Goal: Contribute content: Contribute content

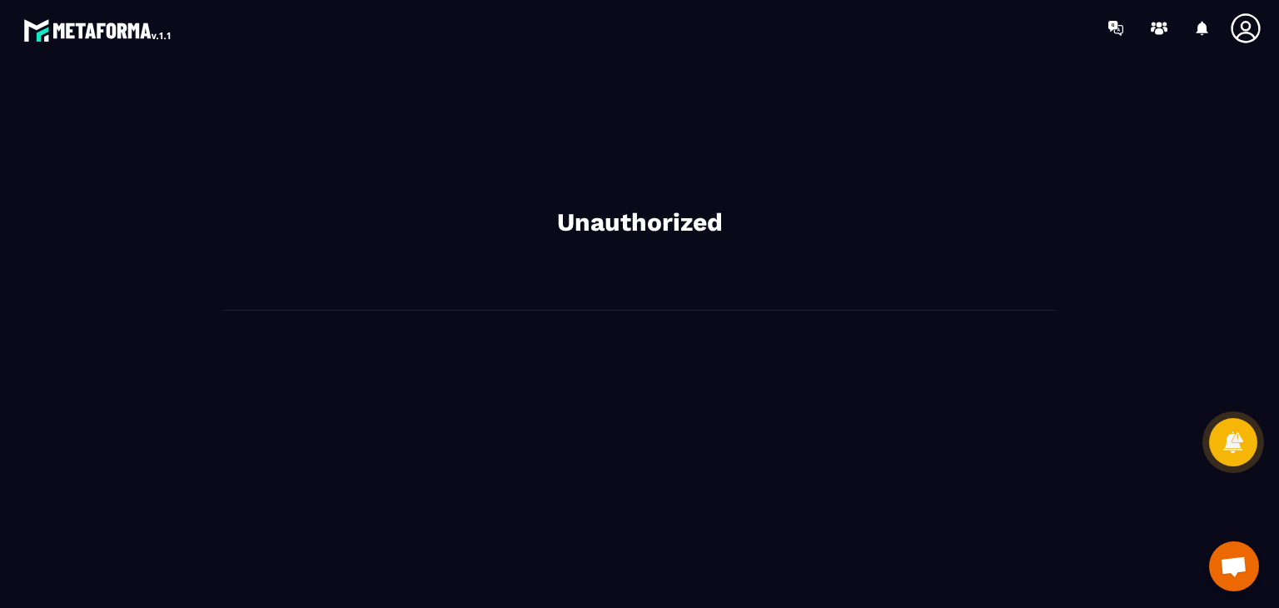
drag, startPoint x: 0, startPoint y: 0, endPoint x: 1106, endPoint y: 287, distance: 1142.9
click at [1106, 287] on section "Unauthorized" at bounding box center [640, 191] width 1246 height 238
click at [106, 34] on img at bounding box center [98, 30] width 150 height 30
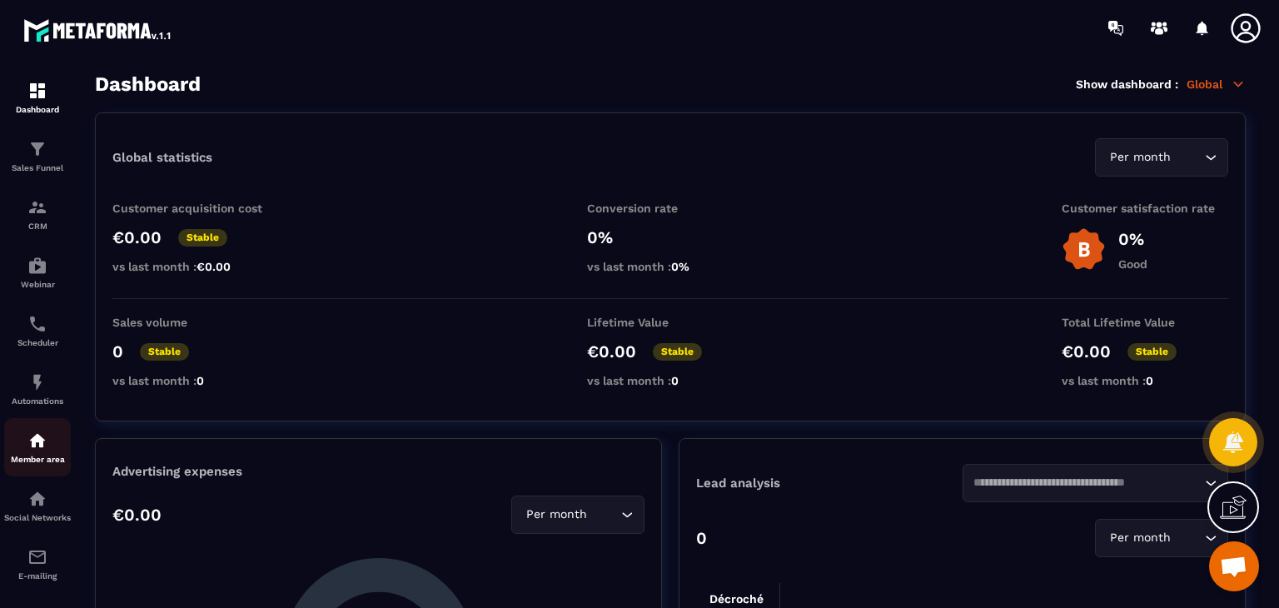
click at [23, 462] on p "Member area" at bounding box center [37, 459] width 67 height 9
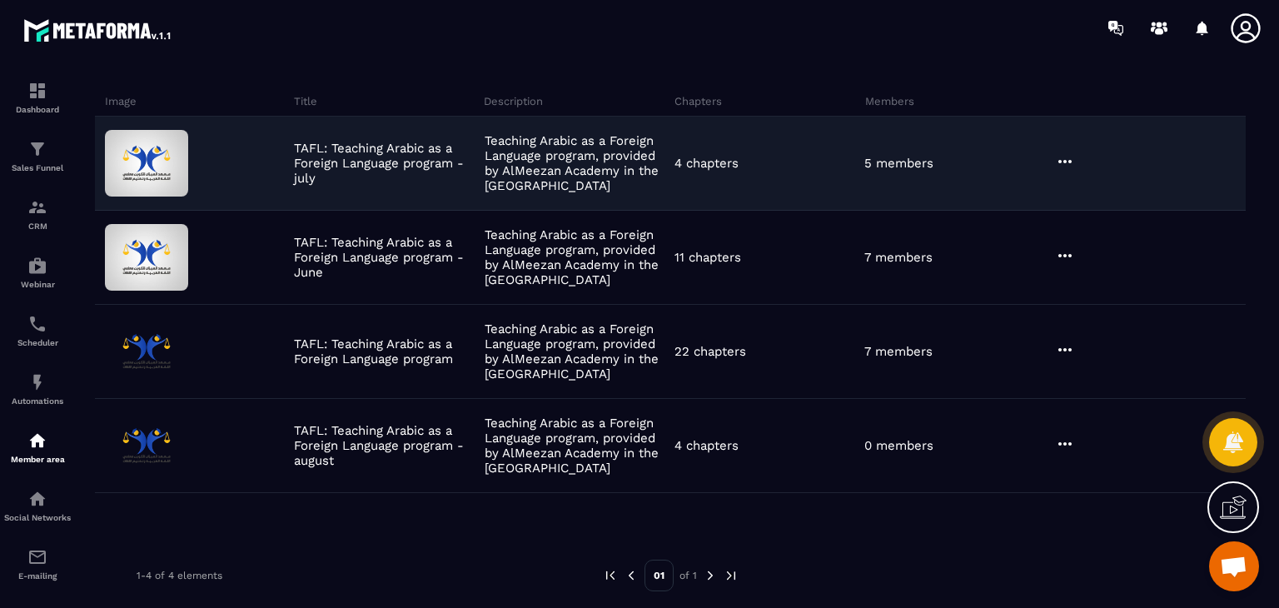
scroll to position [108, 0]
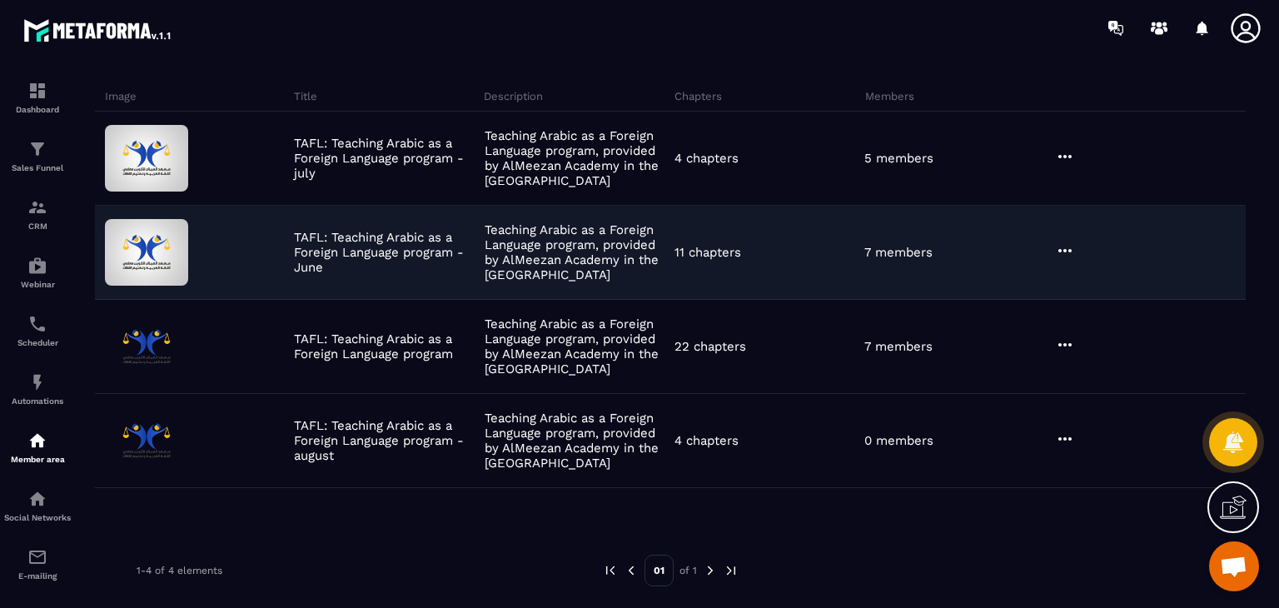
click at [1080, 251] on div at bounding box center [1148, 252] width 195 height 23
click at [1065, 250] on icon at bounding box center [1065, 250] width 13 height 3
click at [1075, 275] on button "Edit" at bounding box center [1108, 285] width 100 height 30
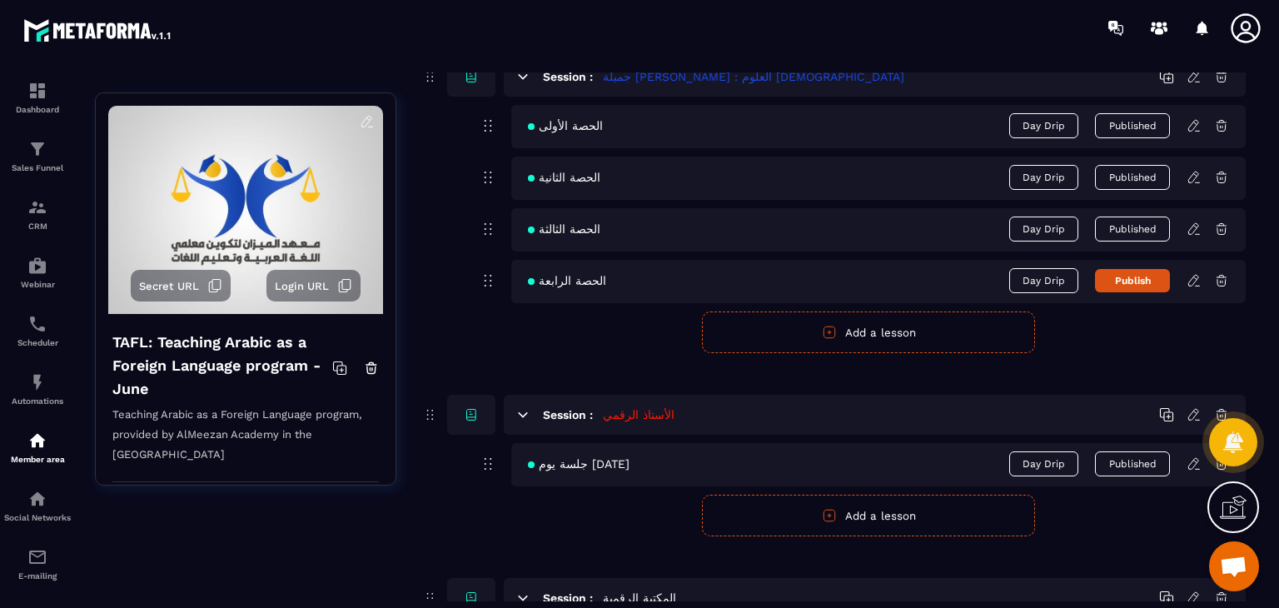
scroll to position [2266, 0]
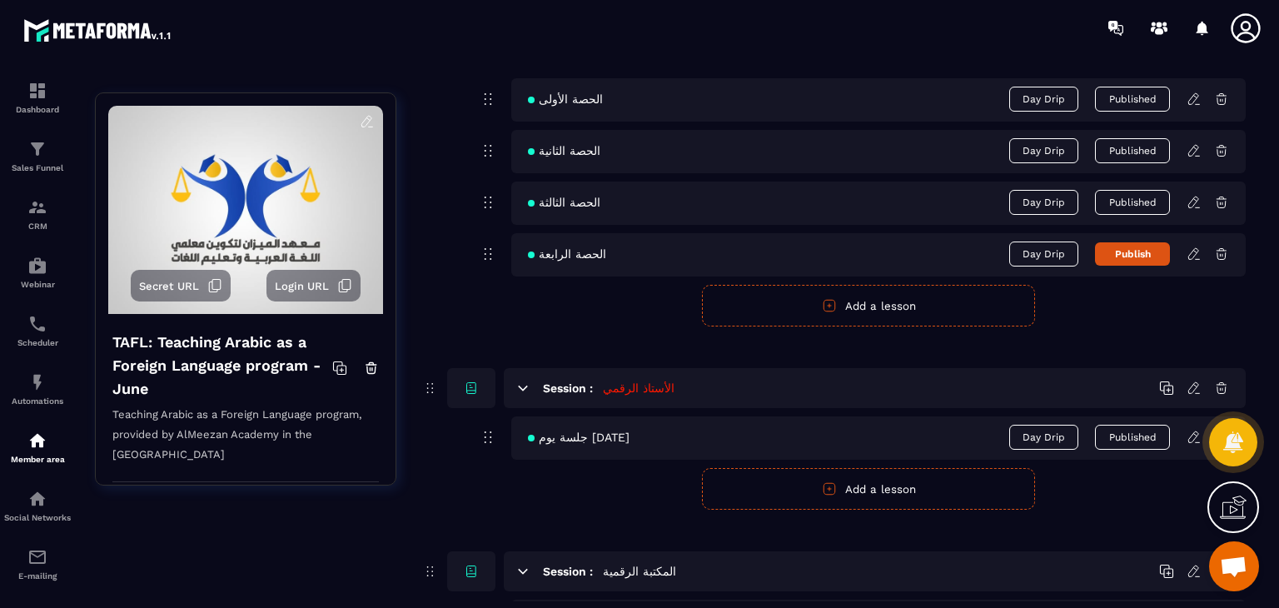
click at [1196, 251] on icon at bounding box center [1195, 252] width 3 height 2
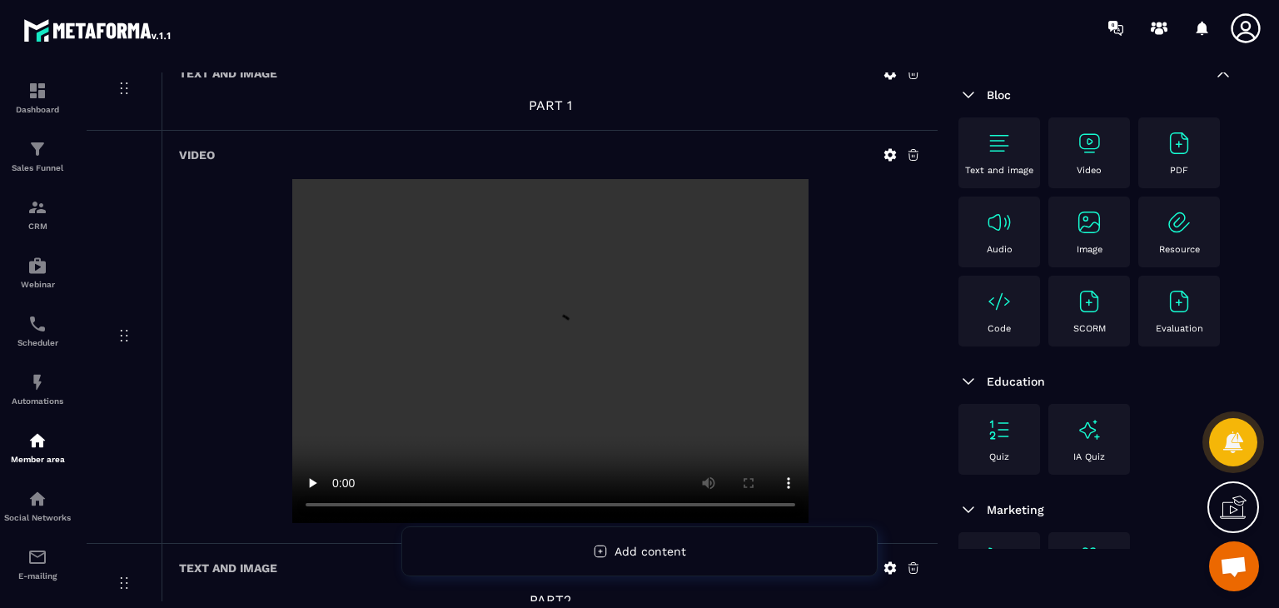
scroll to position [167, 0]
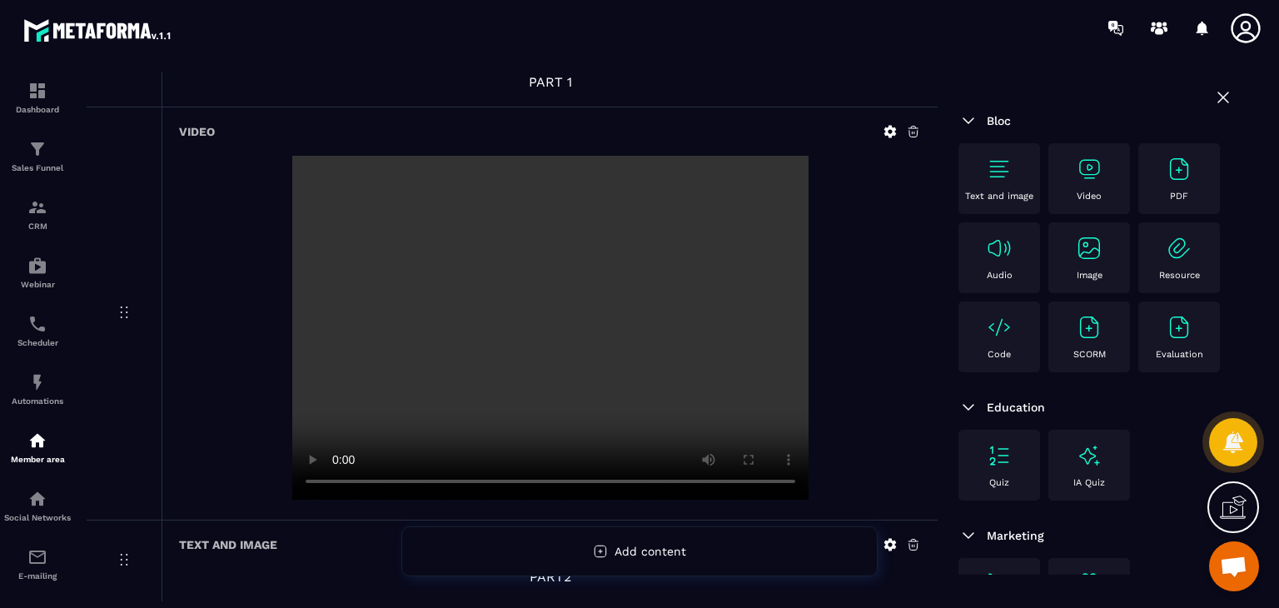
click at [556, 274] on video at bounding box center [550, 328] width 516 height 344
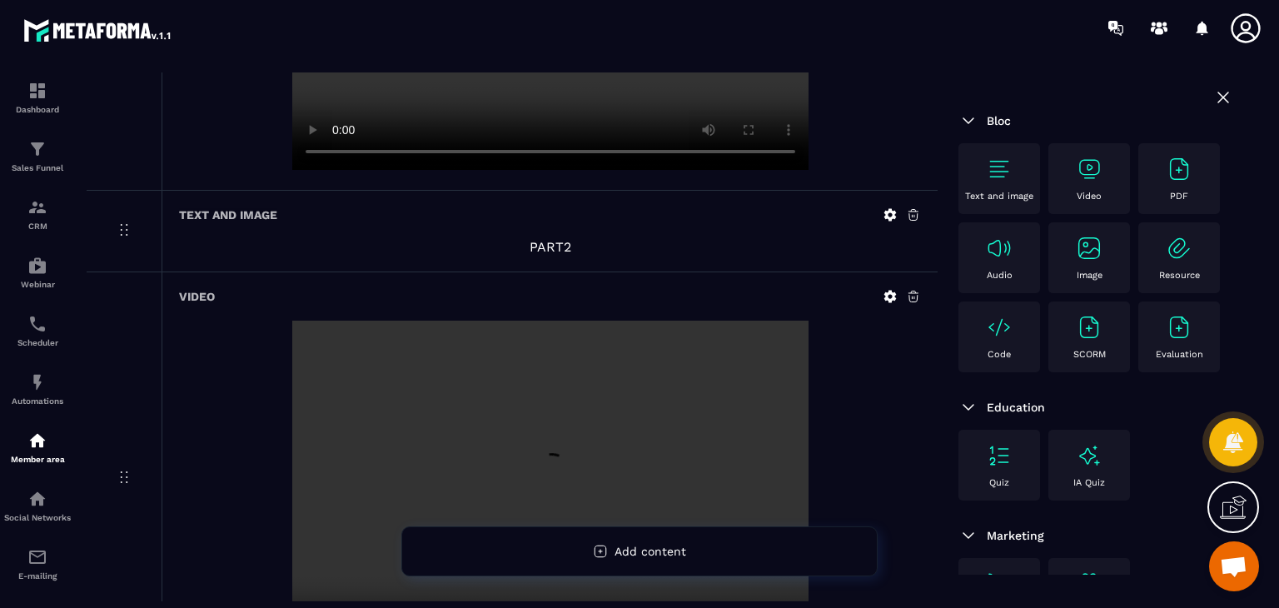
scroll to position [664, 0]
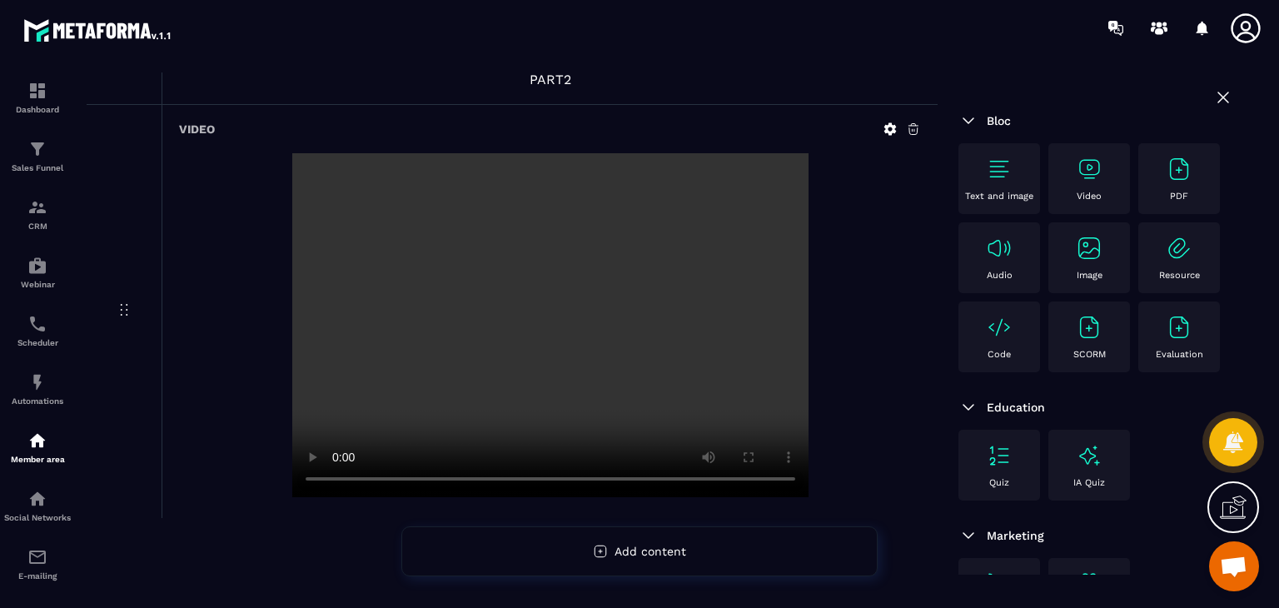
click at [536, 356] on video at bounding box center [550, 325] width 516 height 344
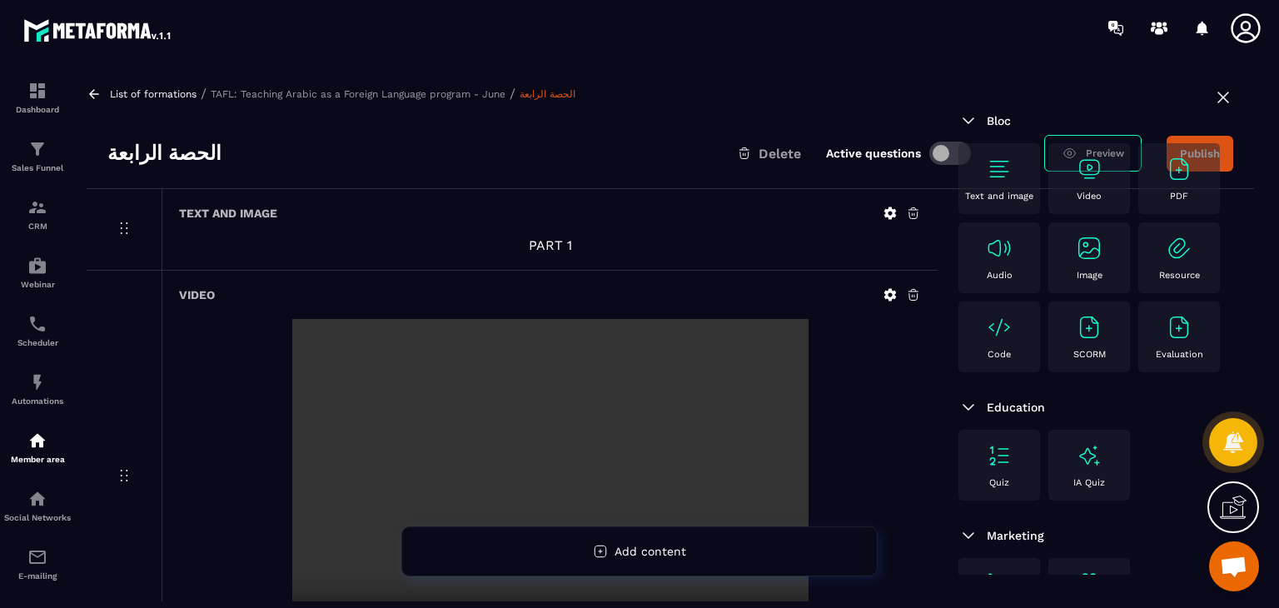
scroll to position [0, 0]
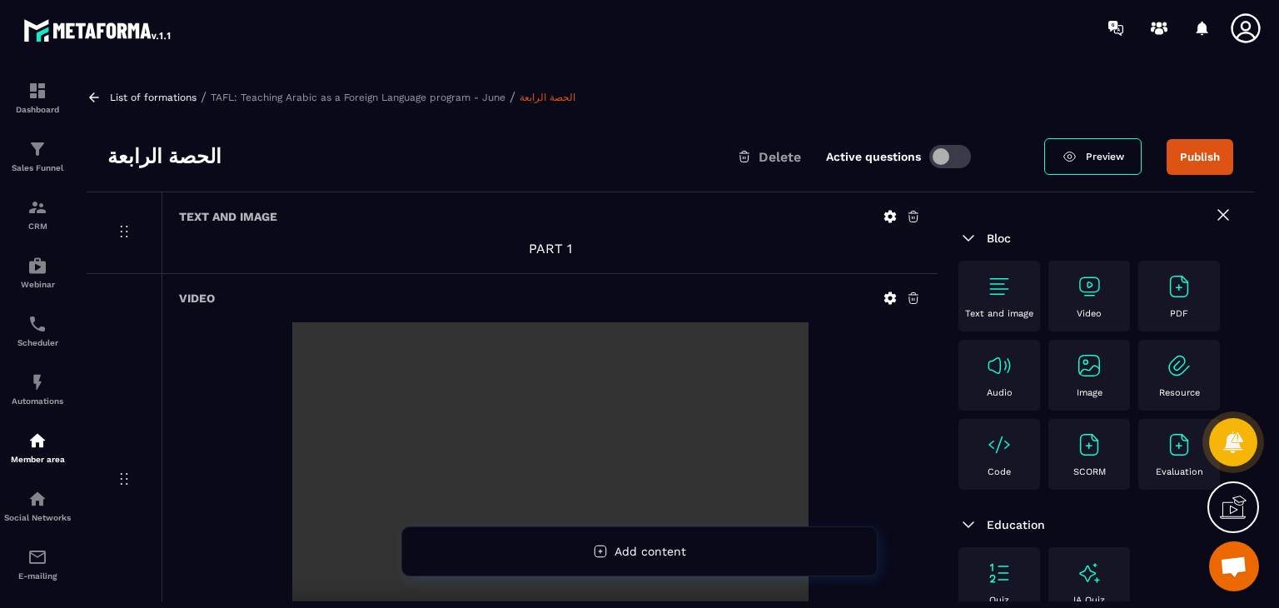
click at [585, 330] on video at bounding box center [550, 494] width 516 height 344
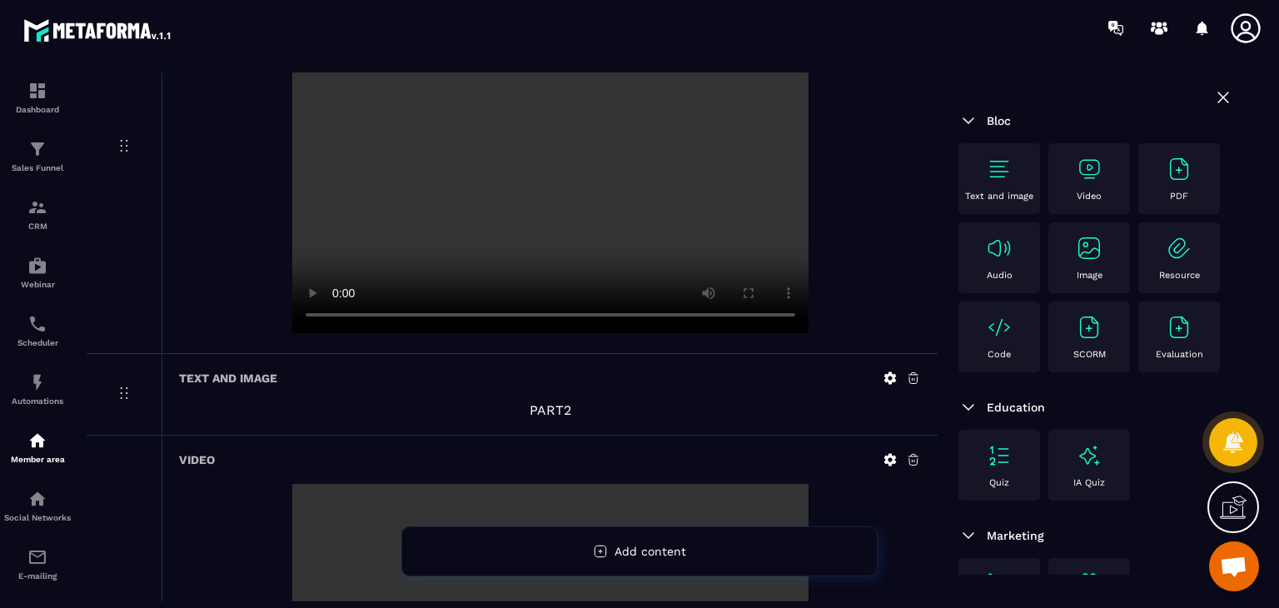
click at [430, 225] on video at bounding box center [550, 161] width 516 height 344
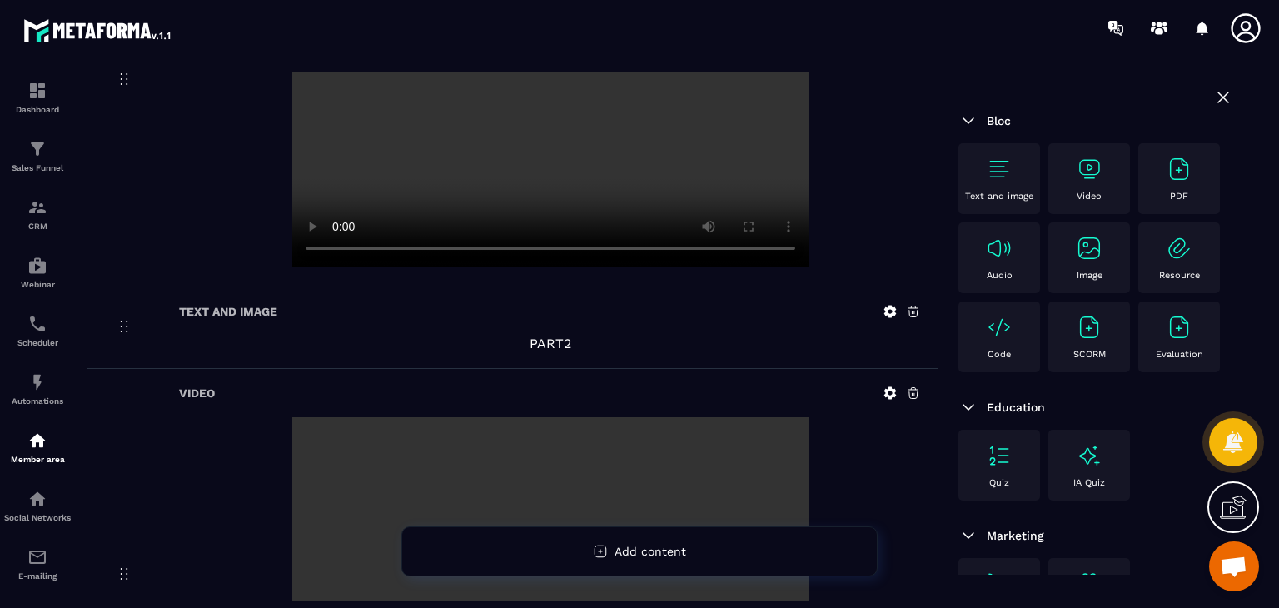
scroll to position [664, 0]
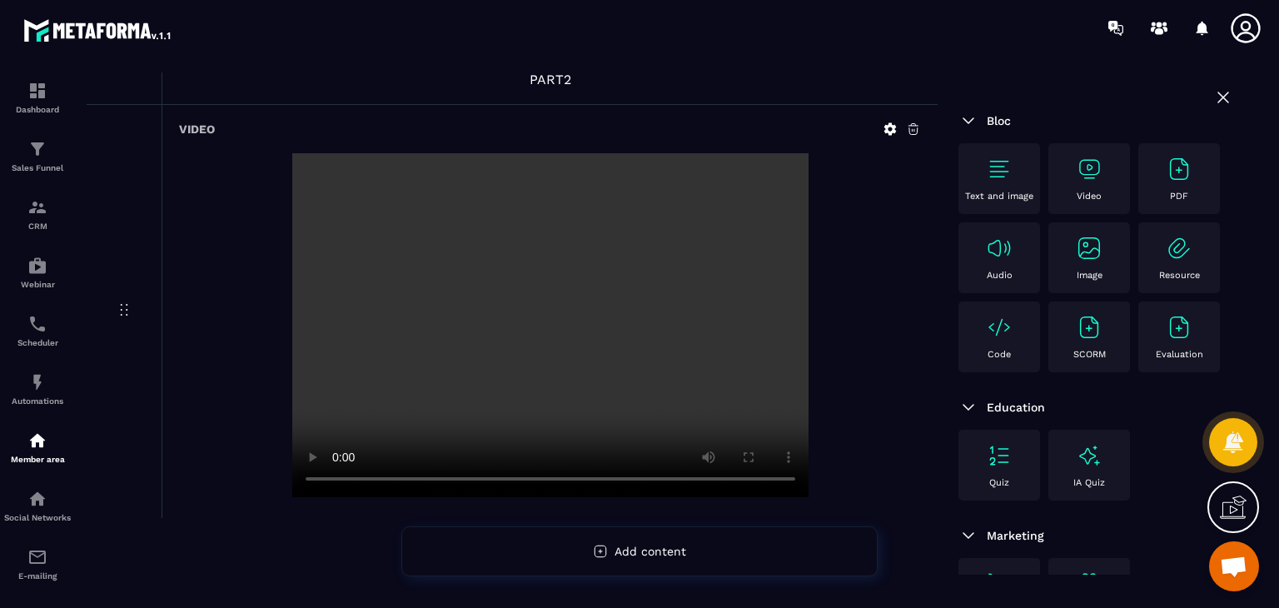
click at [536, 352] on video at bounding box center [550, 325] width 516 height 344
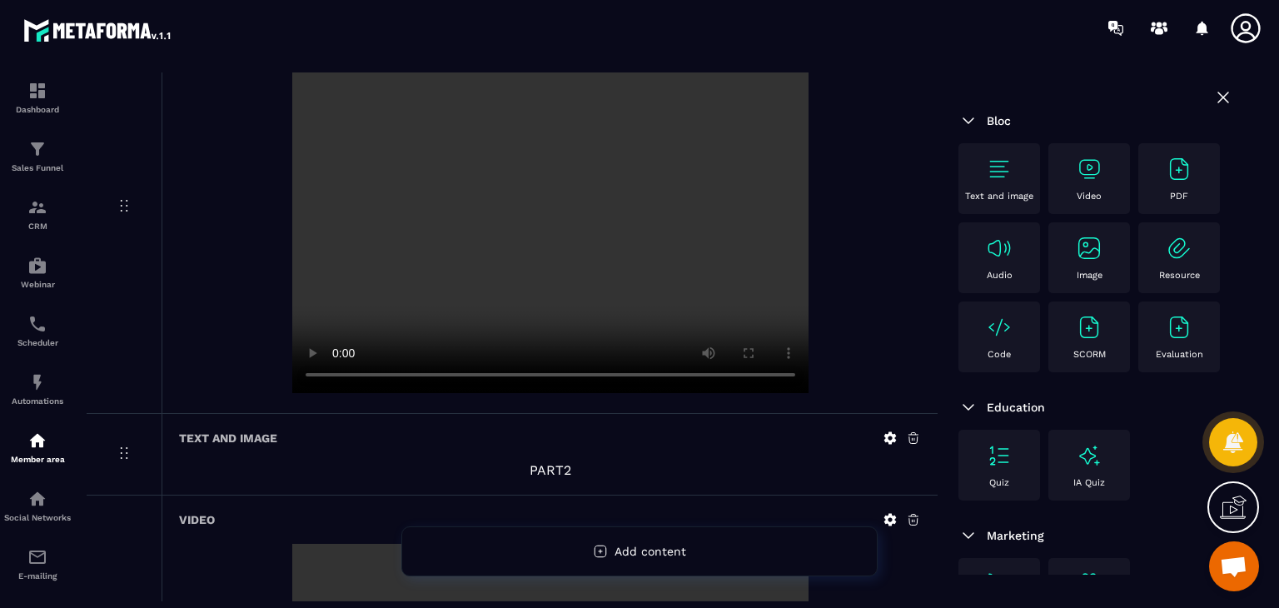
scroll to position [333, 0]
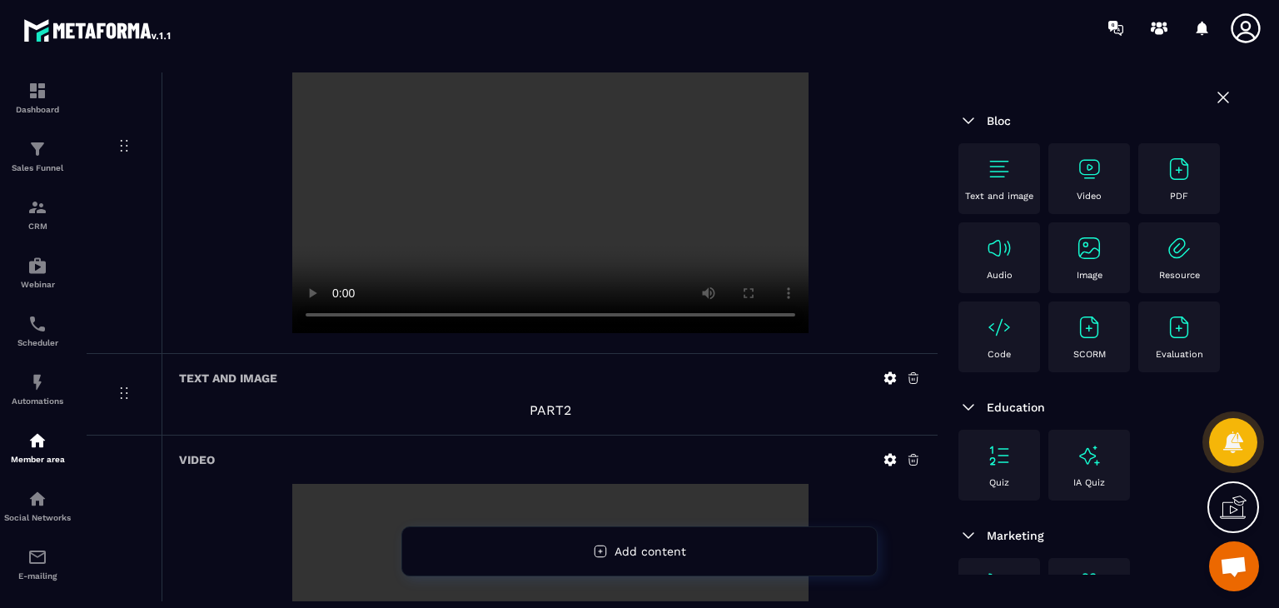
click at [436, 224] on video at bounding box center [550, 161] width 516 height 344
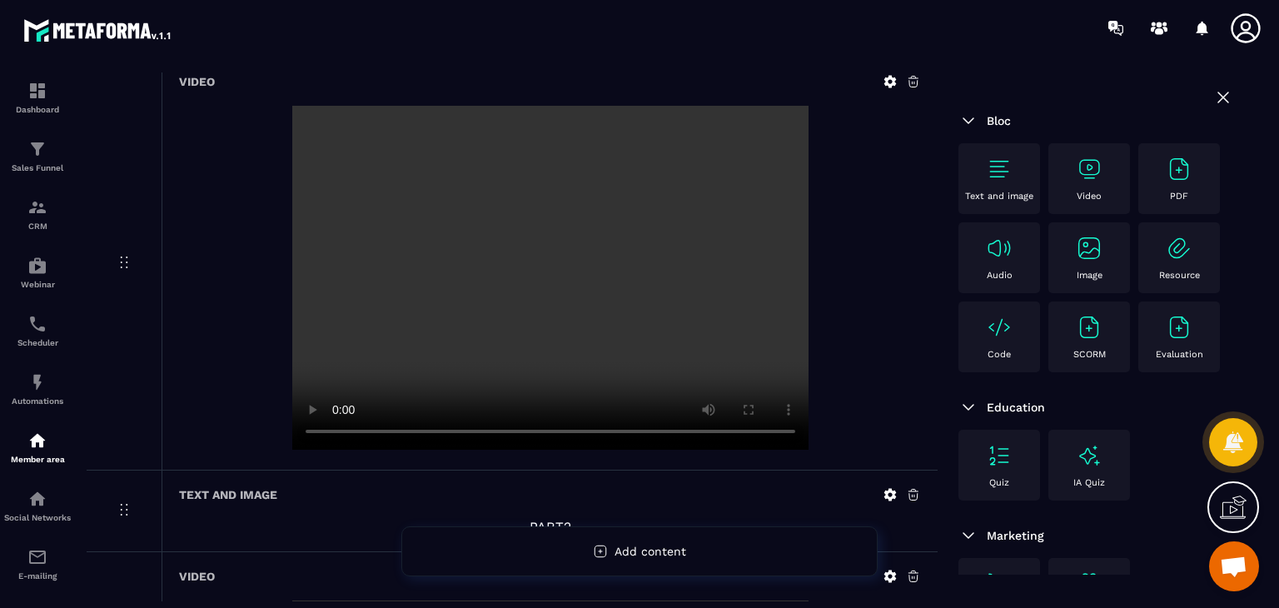
scroll to position [164, 0]
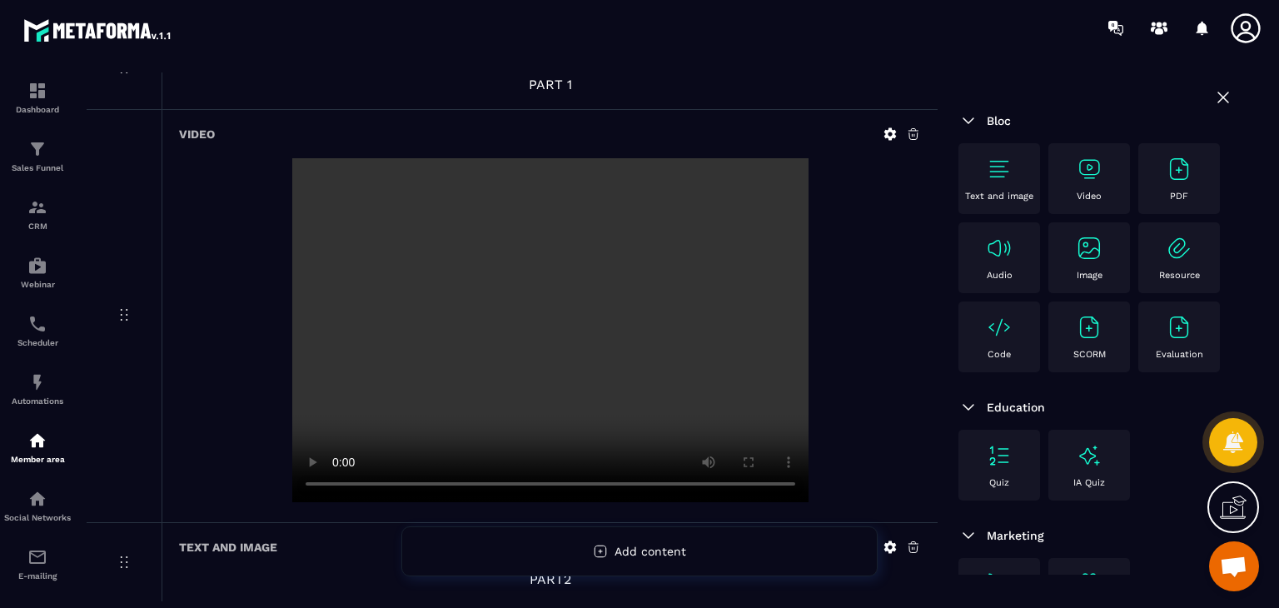
click at [446, 276] on video at bounding box center [550, 330] width 516 height 344
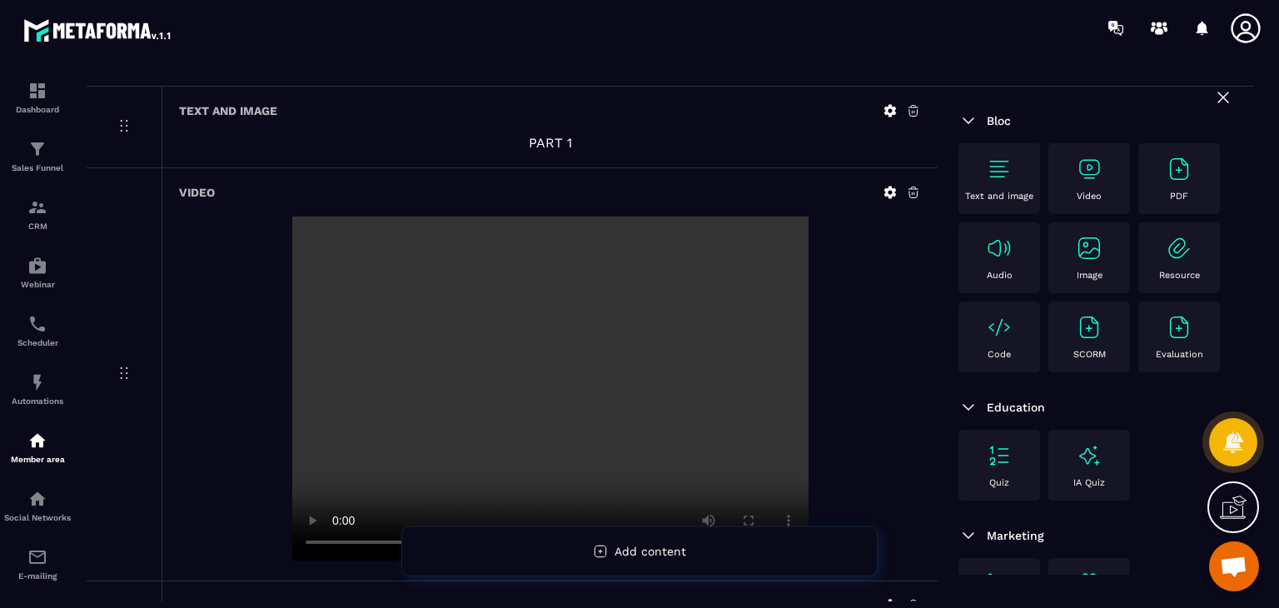
scroll to position [0, 0]
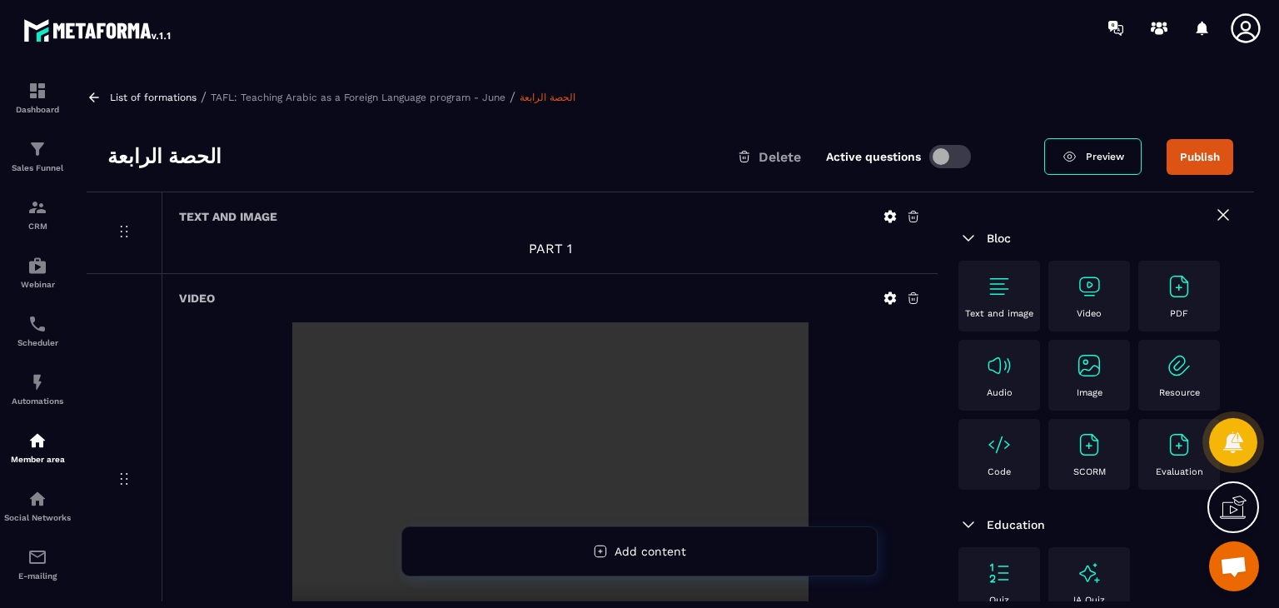
click at [912, 221] on icon at bounding box center [913, 216] width 15 height 15
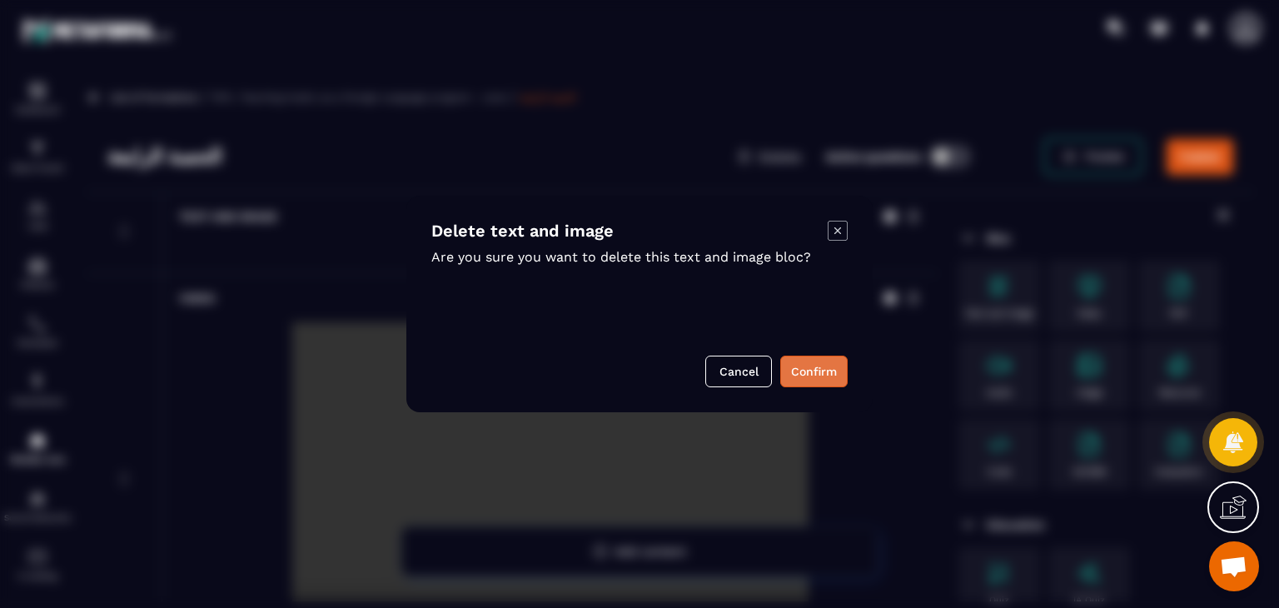
click at [810, 366] on button "Confirm" at bounding box center [814, 372] width 67 height 32
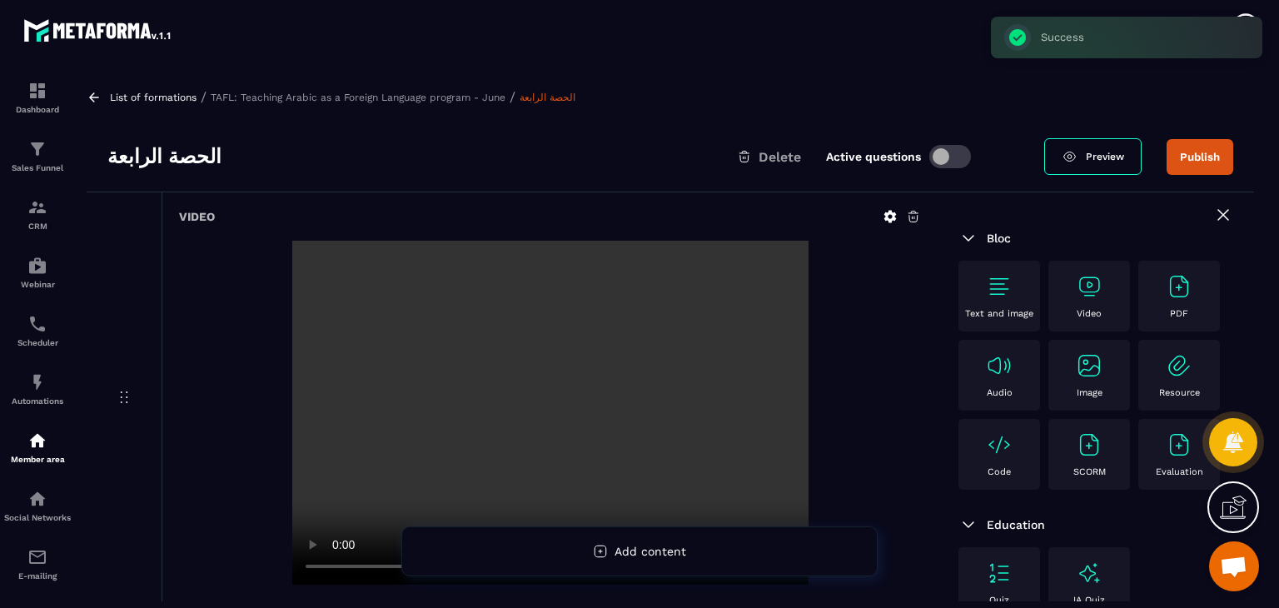
click at [910, 214] on icon at bounding box center [913, 216] width 15 height 15
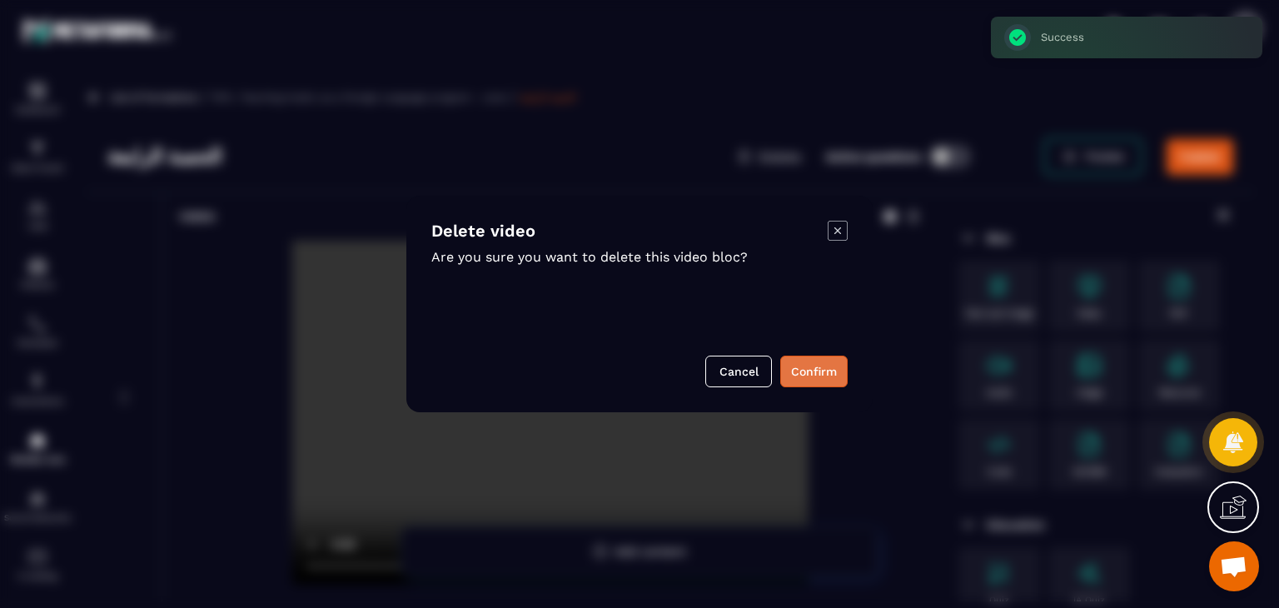
click at [816, 366] on button "Confirm" at bounding box center [814, 372] width 67 height 32
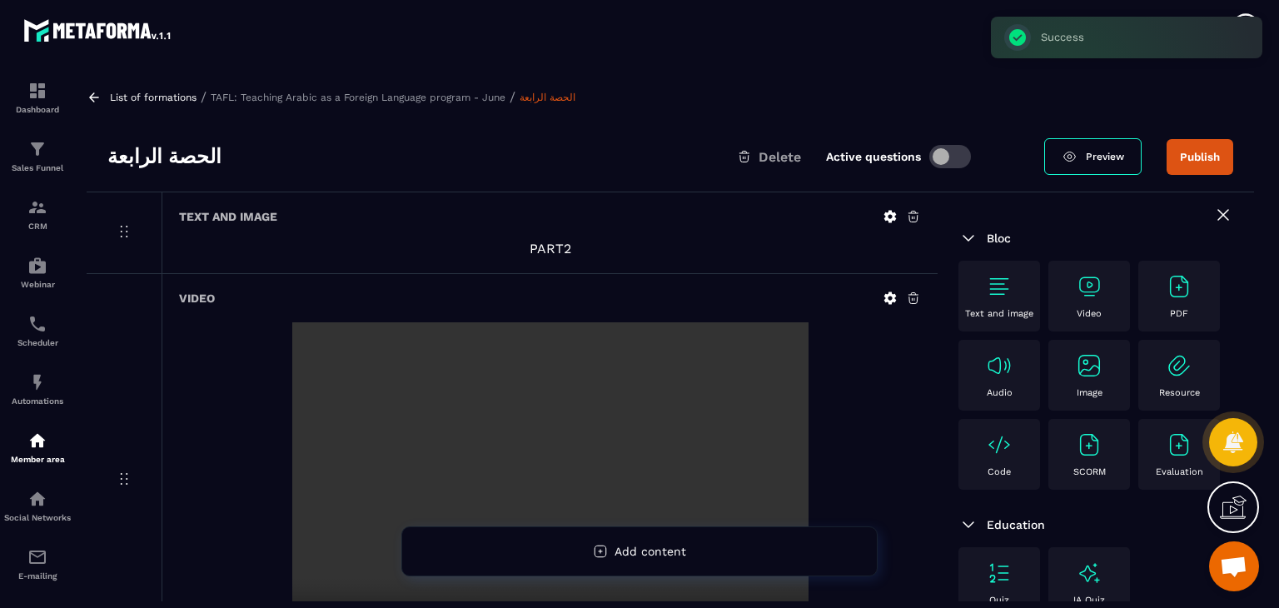
click at [922, 212] on div "Text and image PART2" at bounding box center [550, 232] width 776 height 81
click at [906, 217] on icon at bounding box center [913, 216] width 15 height 15
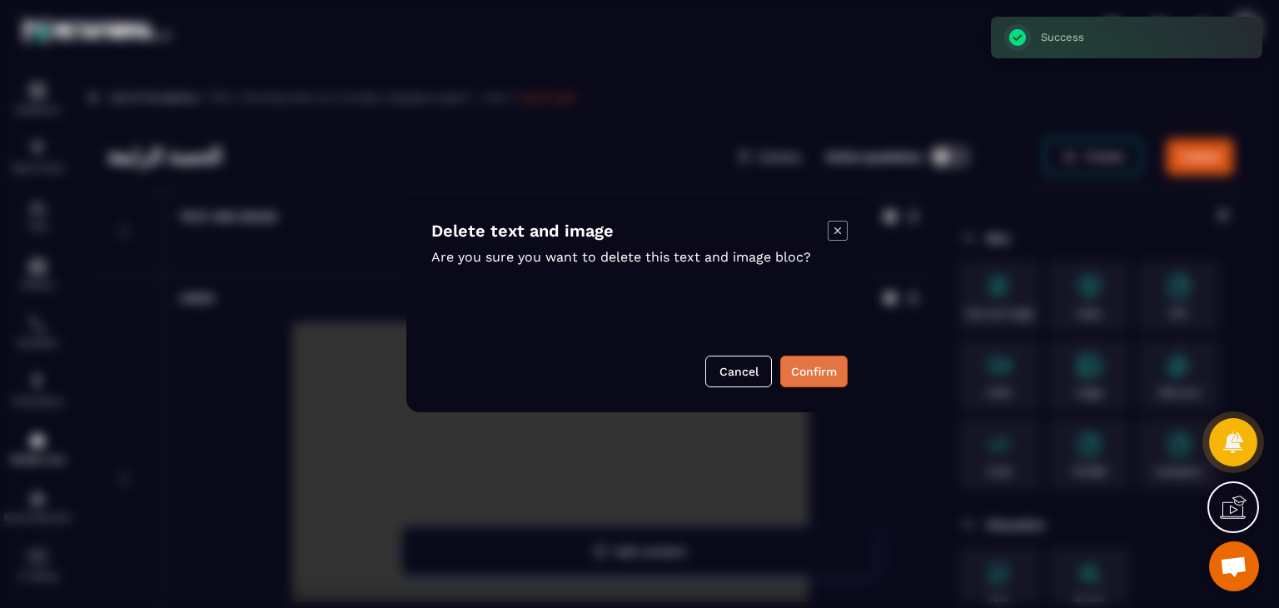
drag, startPoint x: 837, startPoint y: 352, endPoint x: 819, endPoint y: 369, distance: 25.3
click at [835, 354] on div "Delete text and image Are you sure you want to delete this text and image bloc?…" at bounding box center [639, 304] width 466 height 217
click at [819, 367] on button "Confirm" at bounding box center [814, 372] width 67 height 32
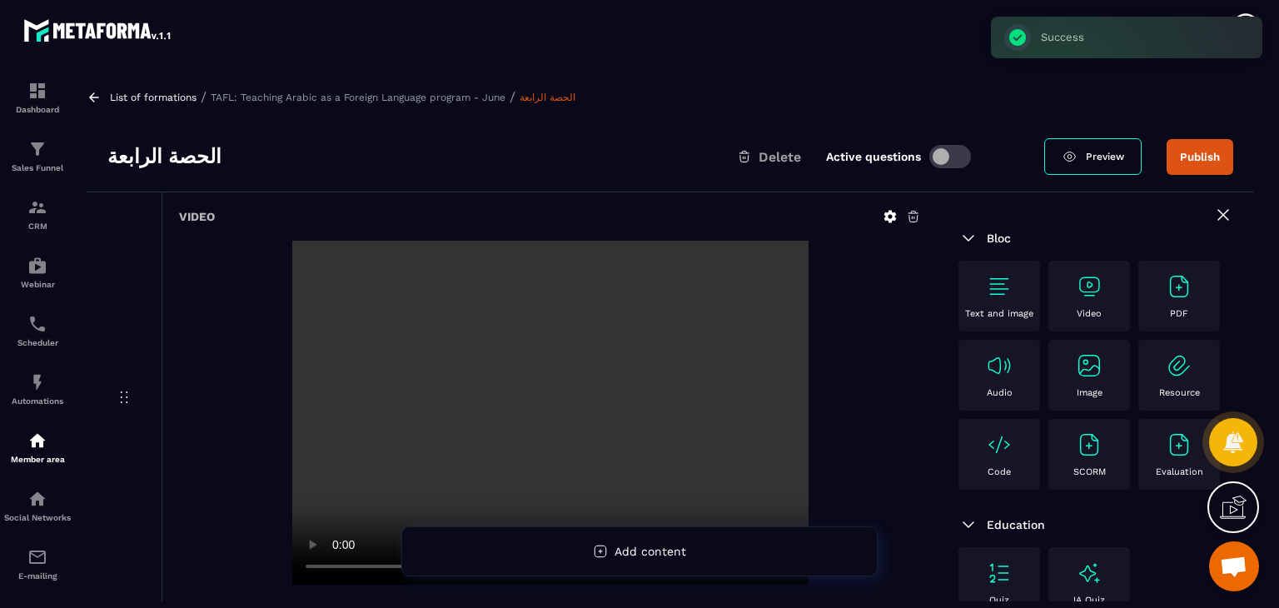
click at [915, 212] on icon at bounding box center [914, 217] width 10 height 11
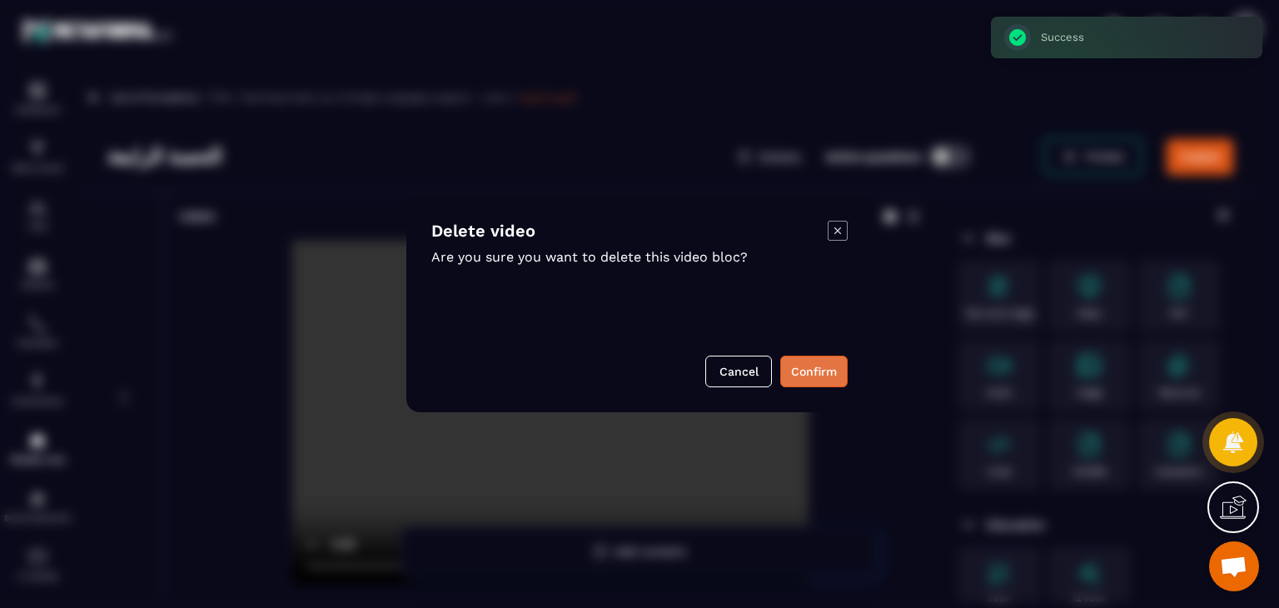
click at [799, 371] on button "Confirm" at bounding box center [814, 372] width 67 height 32
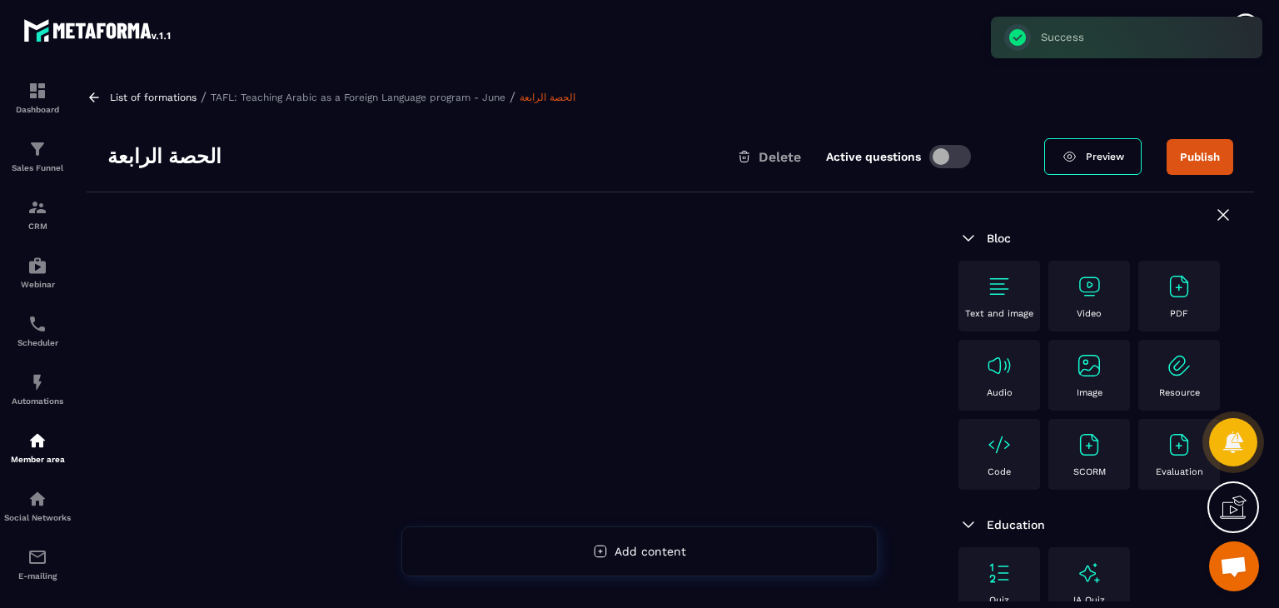
click at [1003, 291] on img at bounding box center [999, 286] width 27 height 27
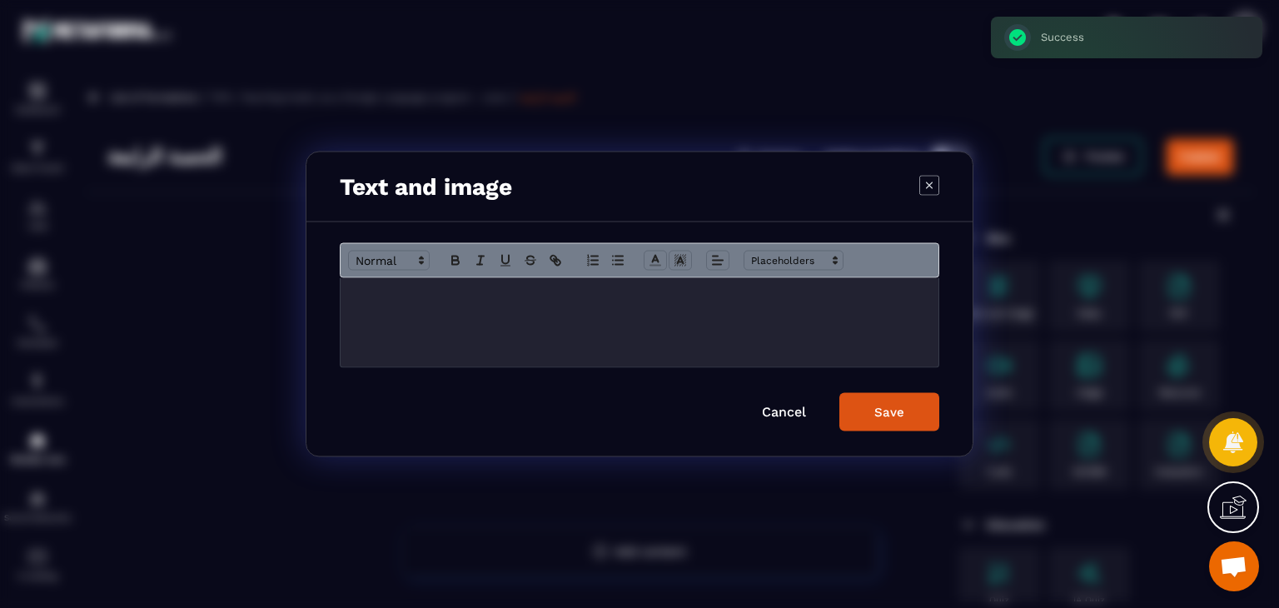
click at [573, 310] on div "Modal window" at bounding box center [640, 322] width 598 height 89
click at [708, 254] on span "Modal window" at bounding box center [717, 261] width 23 height 20
click at [723, 327] on line "Modal window" at bounding box center [721, 327] width 9 height 0
click at [719, 267] on icon "Modal window" at bounding box center [718, 260] width 15 height 15
click at [719, 307] on icon "Modal window" at bounding box center [721, 304] width 13 height 13
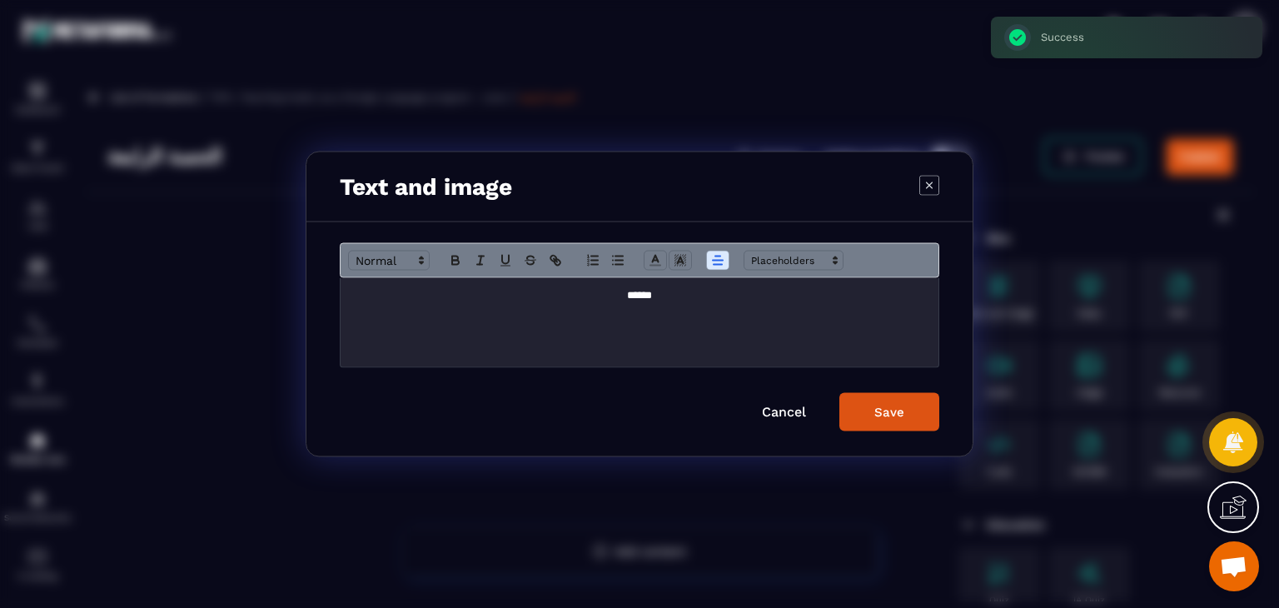
click at [881, 395] on button "Save" at bounding box center [890, 412] width 100 height 38
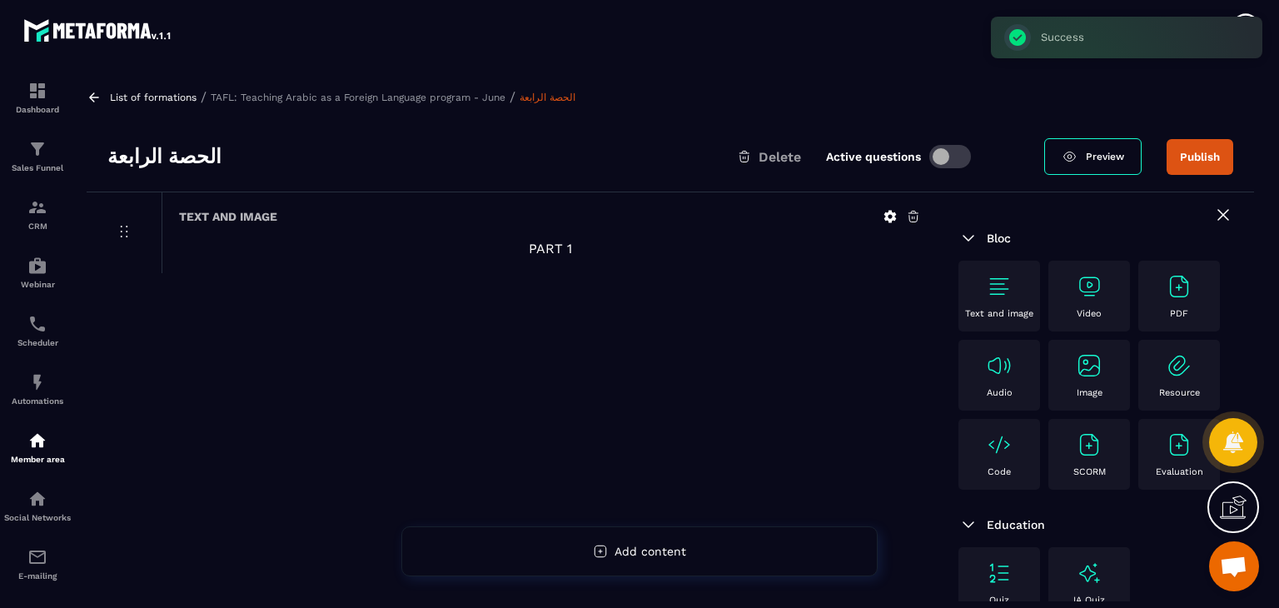
click at [1086, 297] on img at bounding box center [1089, 286] width 27 height 27
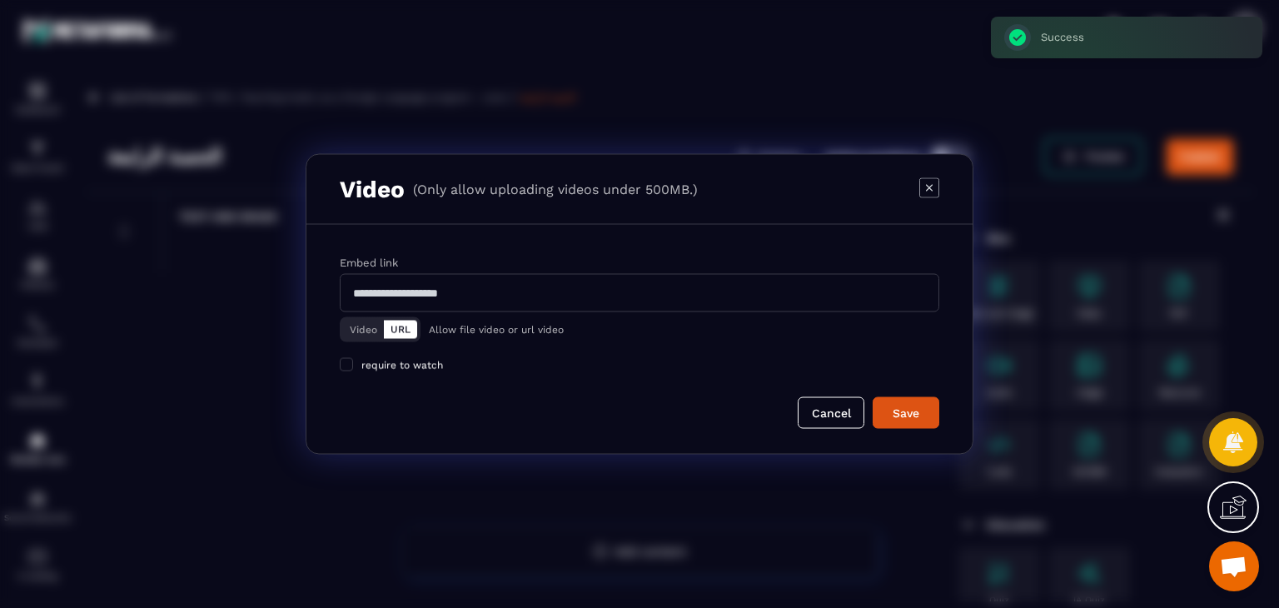
drag, startPoint x: 344, startPoint y: 332, endPoint x: 387, endPoint y: 328, distance: 43.5
click at [349, 331] on button "Video" at bounding box center [363, 330] width 41 height 18
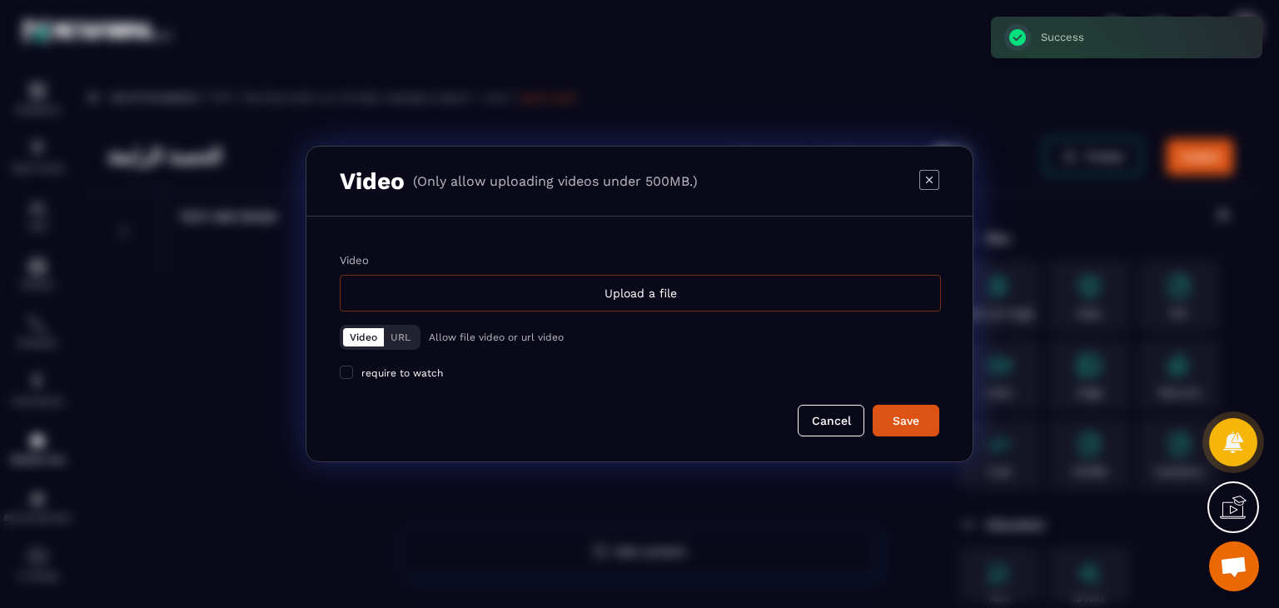
click at [516, 295] on div "Upload a file" at bounding box center [640, 293] width 601 height 37
click at [0, 0] on input "Video Upload a file" at bounding box center [0, 0] width 0 height 0
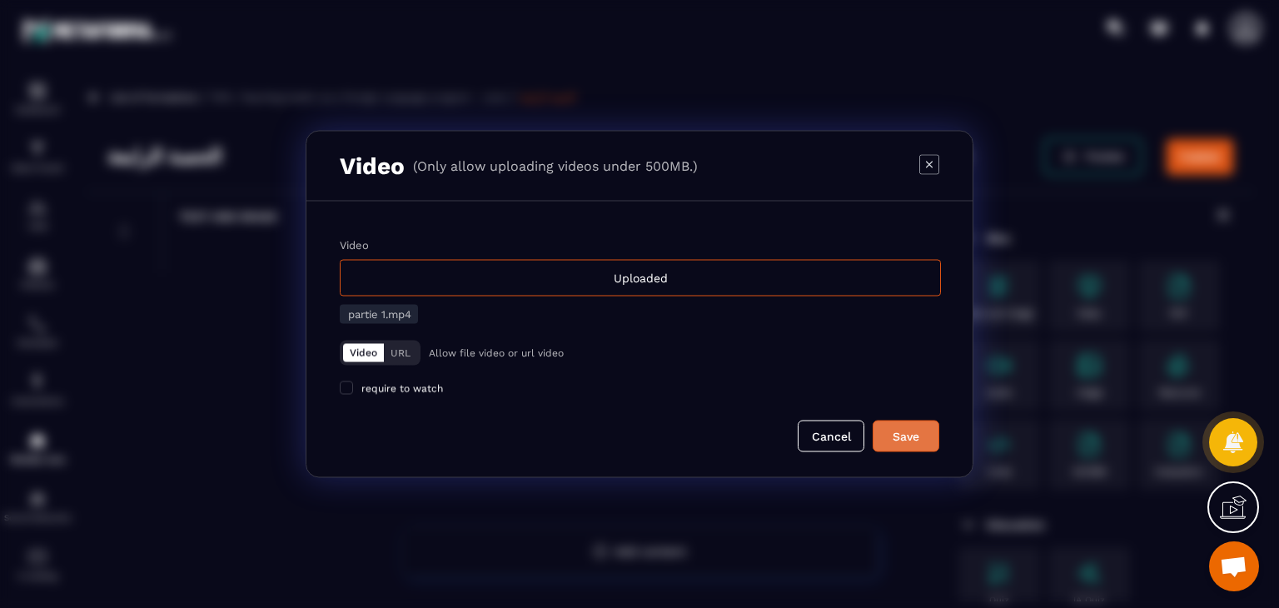
click at [910, 428] on div "Save" at bounding box center [906, 436] width 45 height 17
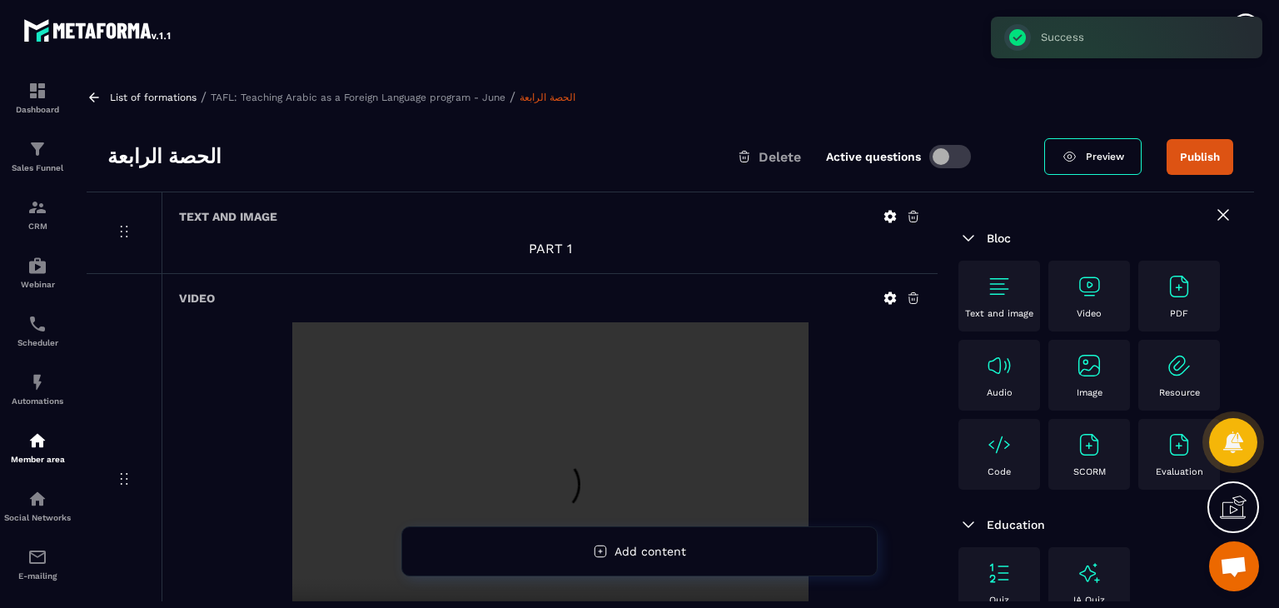
click at [1008, 291] on img at bounding box center [999, 286] width 27 height 27
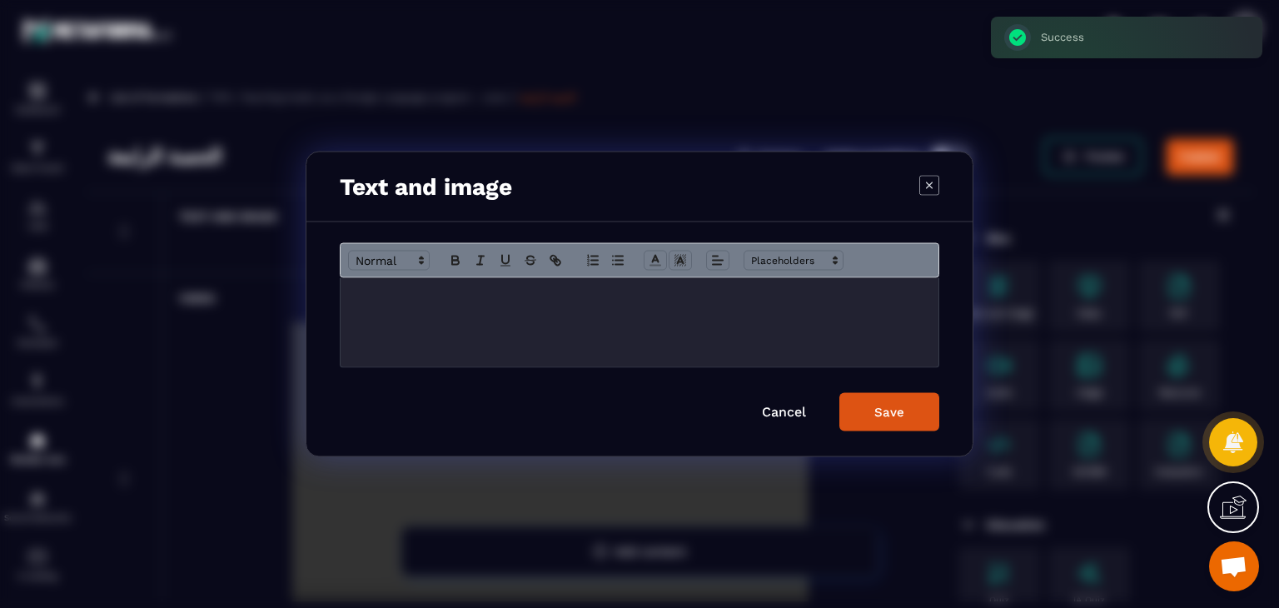
click at [645, 323] on div "Modal window" at bounding box center [640, 322] width 598 height 89
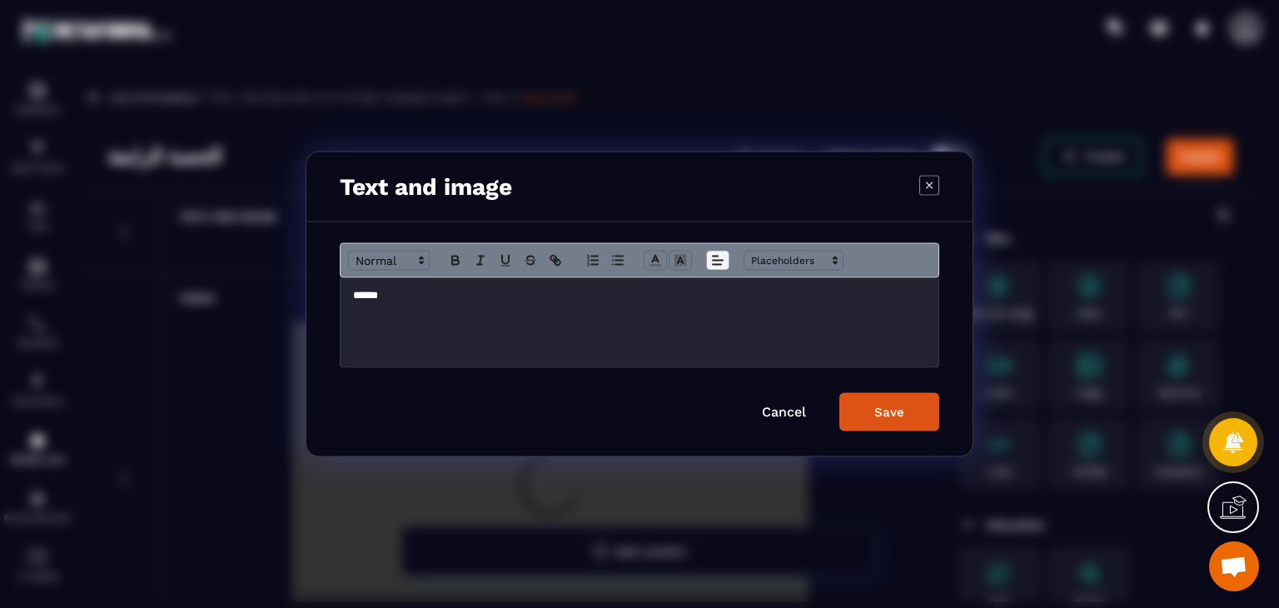
click at [725, 264] on icon "Modal window" at bounding box center [718, 260] width 15 height 15
click at [720, 305] on line "Modal window" at bounding box center [721, 305] width 9 height 0
click at [885, 405] on div "Save" at bounding box center [890, 412] width 30 height 15
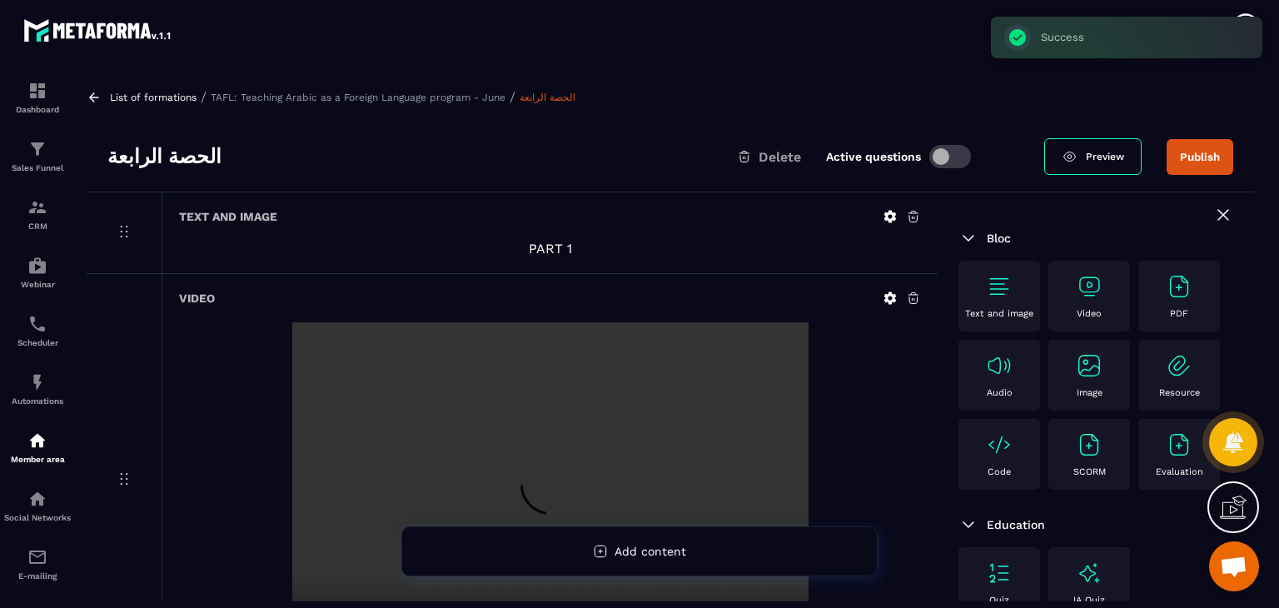
scroll to position [251, 0]
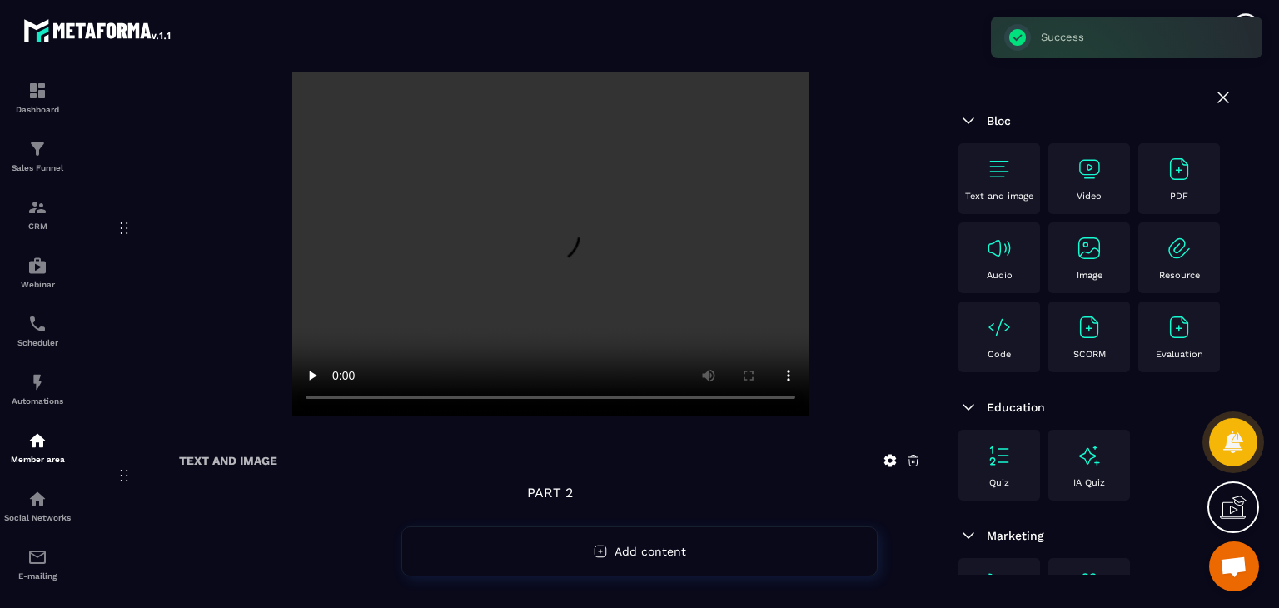
click at [1074, 186] on div "Video" at bounding box center [1089, 179] width 65 height 46
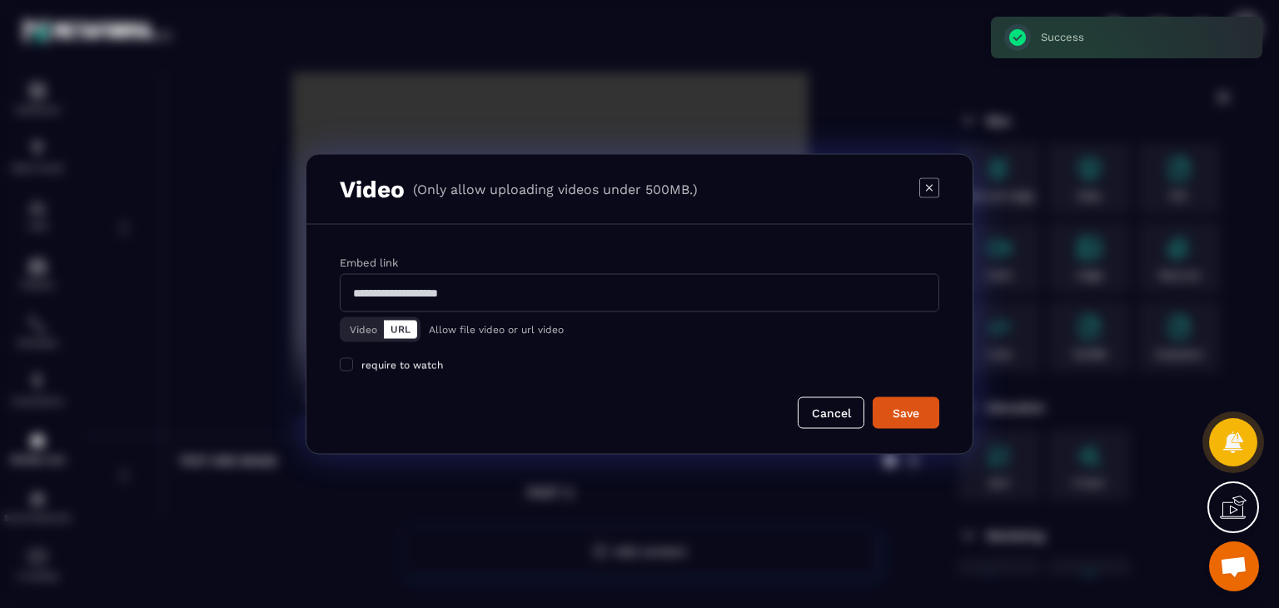
click at [363, 322] on button "Video" at bounding box center [363, 330] width 41 height 18
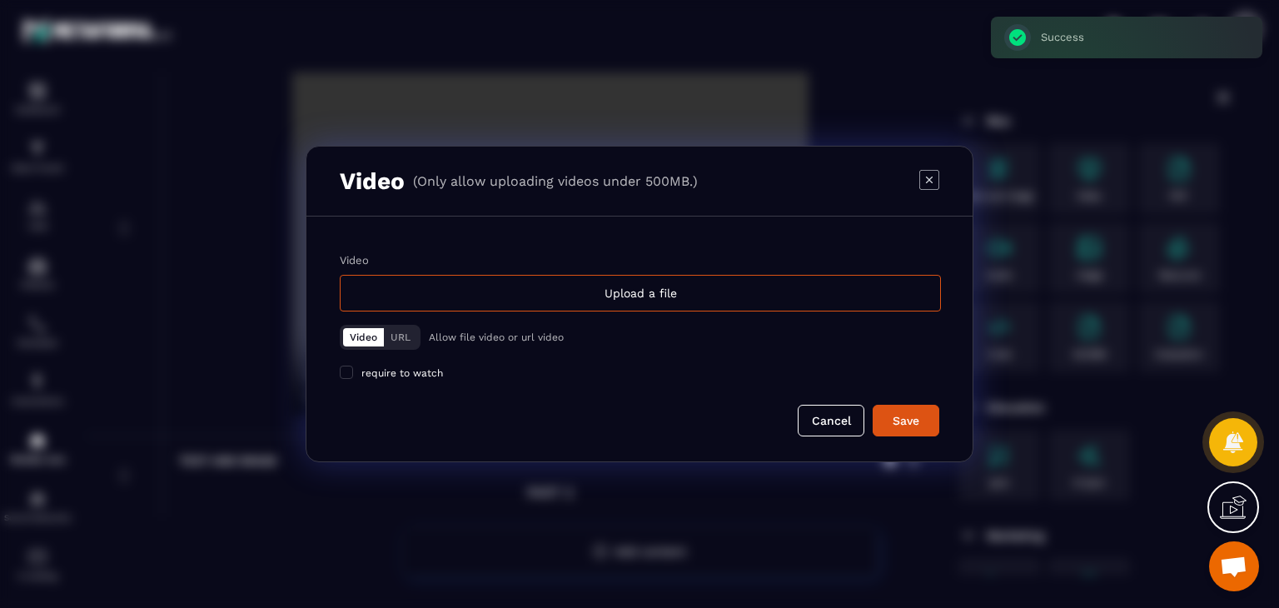
click at [541, 287] on div "Upload a file" at bounding box center [640, 293] width 601 height 37
click at [0, 0] on input "Video Upload a file" at bounding box center [0, 0] width 0 height 0
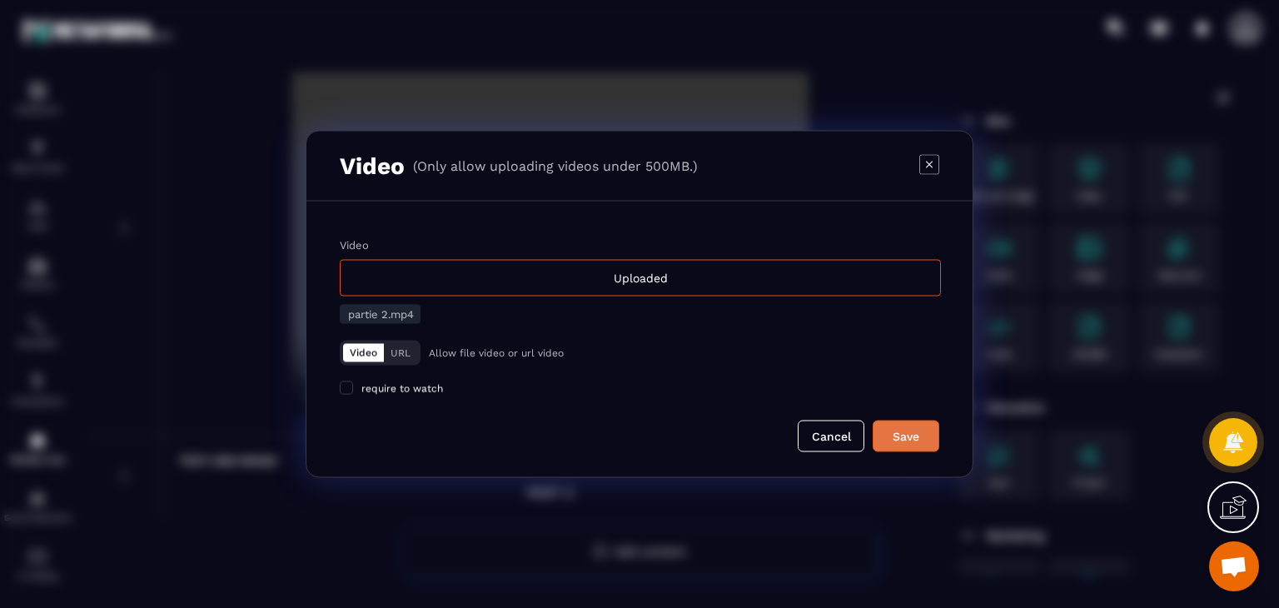
click at [908, 443] on div "Save" at bounding box center [906, 436] width 45 height 17
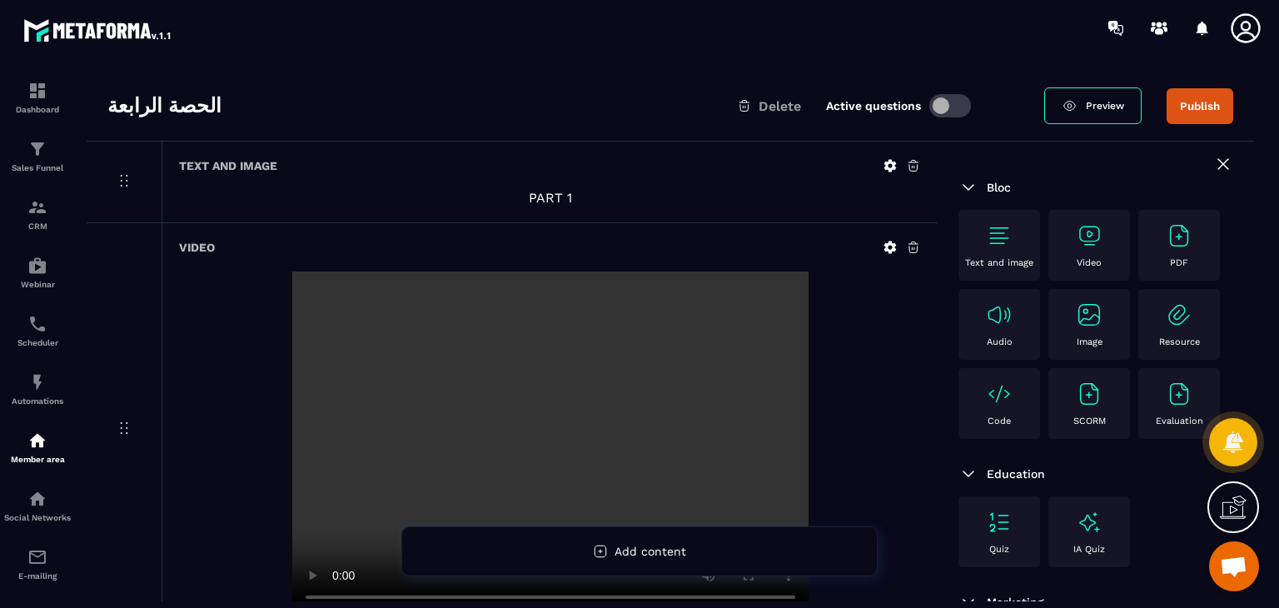
scroll to position [0, 0]
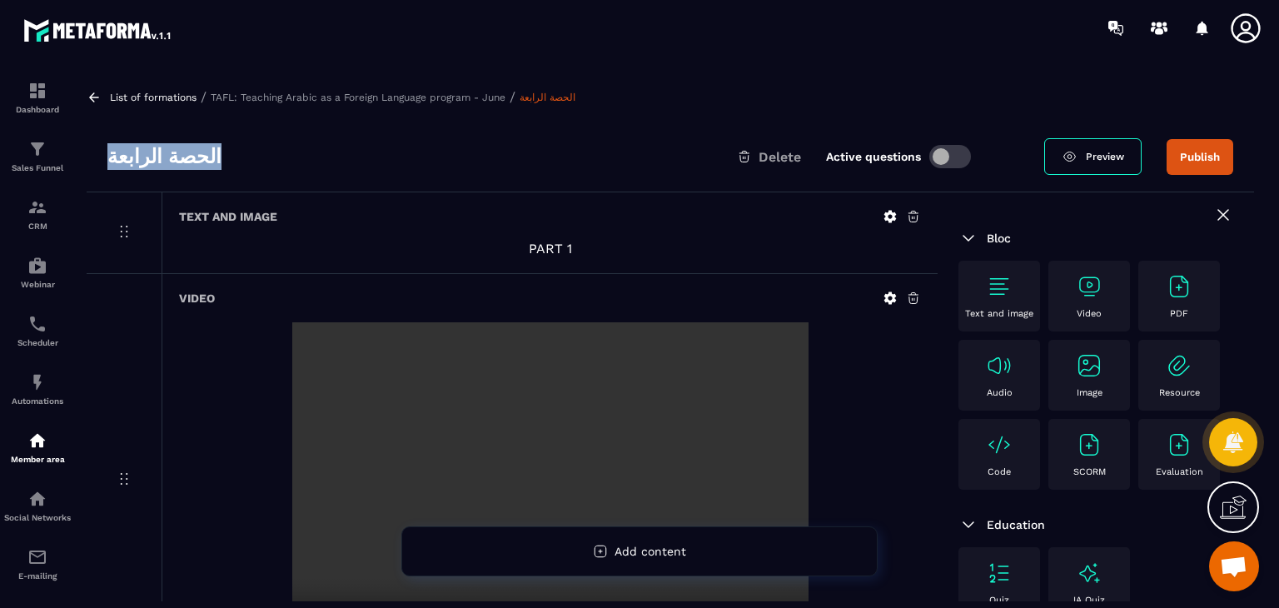
drag, startPoint x: 203, startPoint y: 157, endPoint x: 97, endPoint y: 164, distance: 106.1
click at [97, 164] on div "الحصة الرابعة Delete Active questions Preview Publish" at bounding box center [671, 157] width 1168 height 71
copy h3 "الحصة الرابعة"
click at [98, 104] on icon at bounding box center [94, 97] width 15 height 15
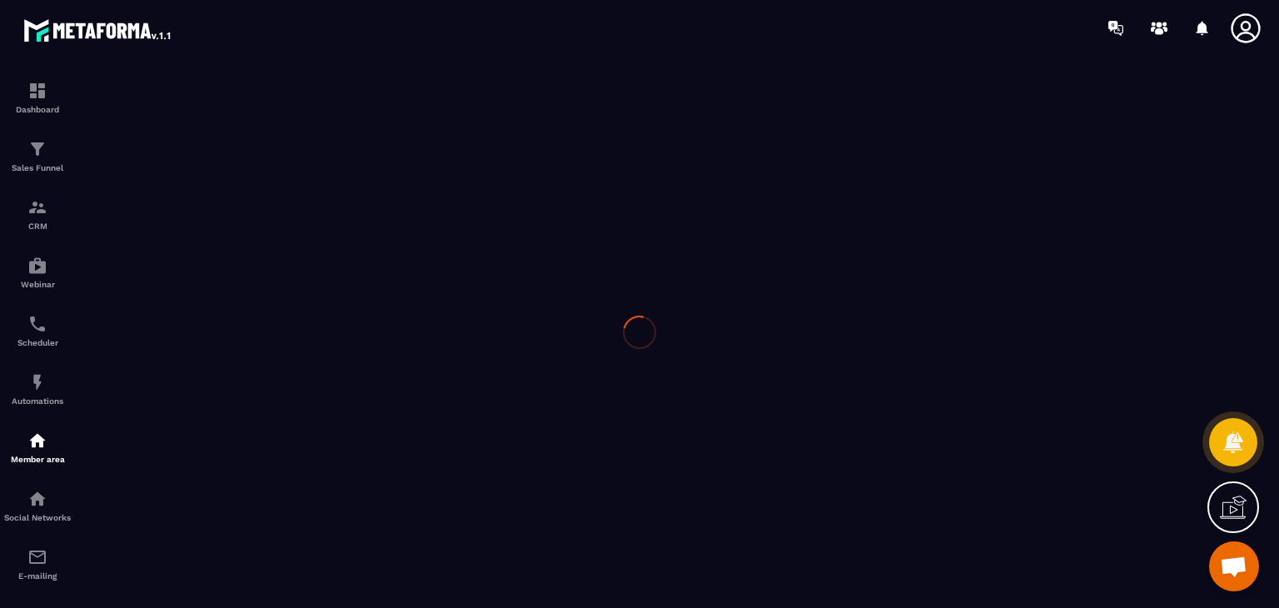
click at [26, 451] on div at bounding box center [639, 332] width 1279 height 552
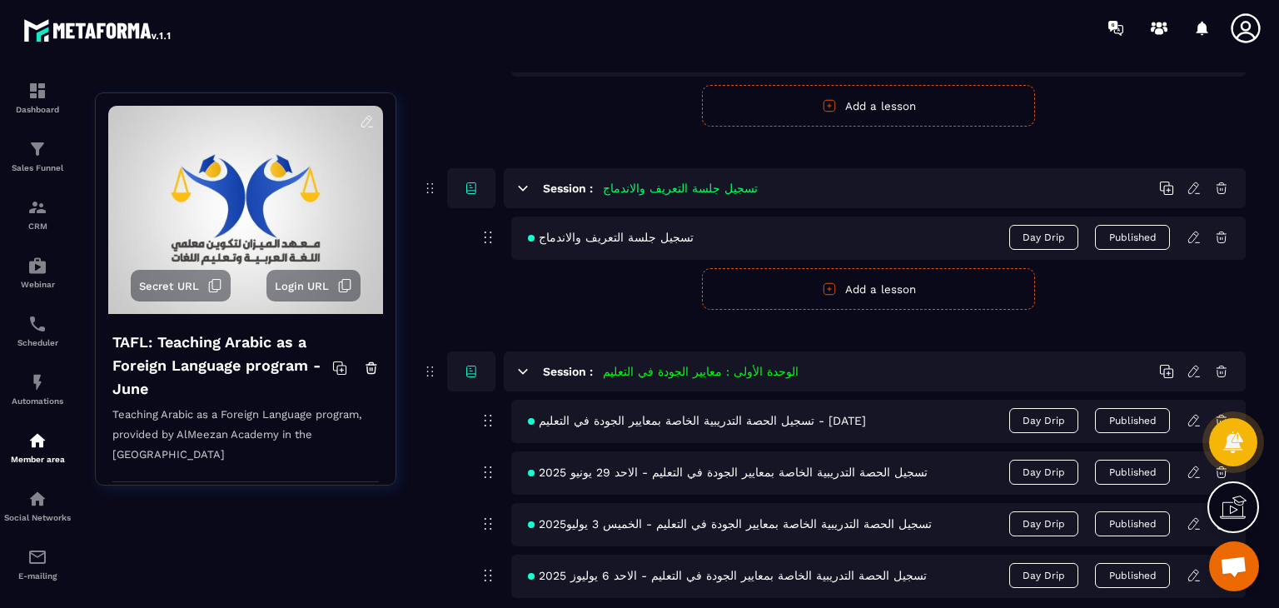
scroll to position [666, 0]
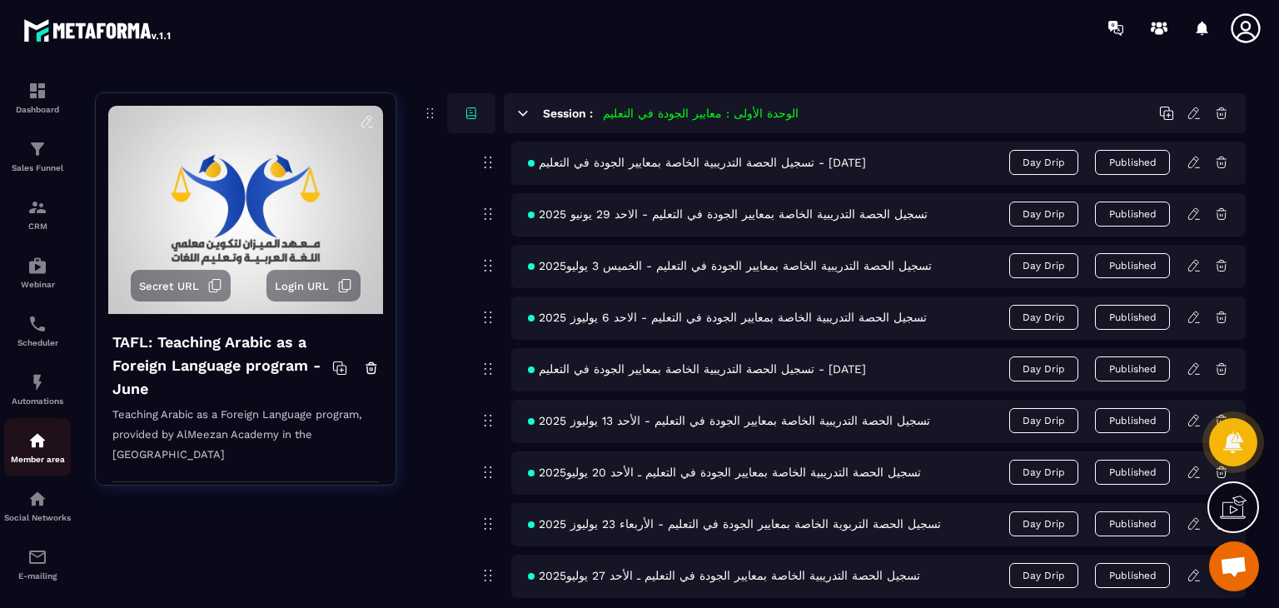
click at [49, 450] on div "Member area" at bounding box center [37, 447] width 67 height 33
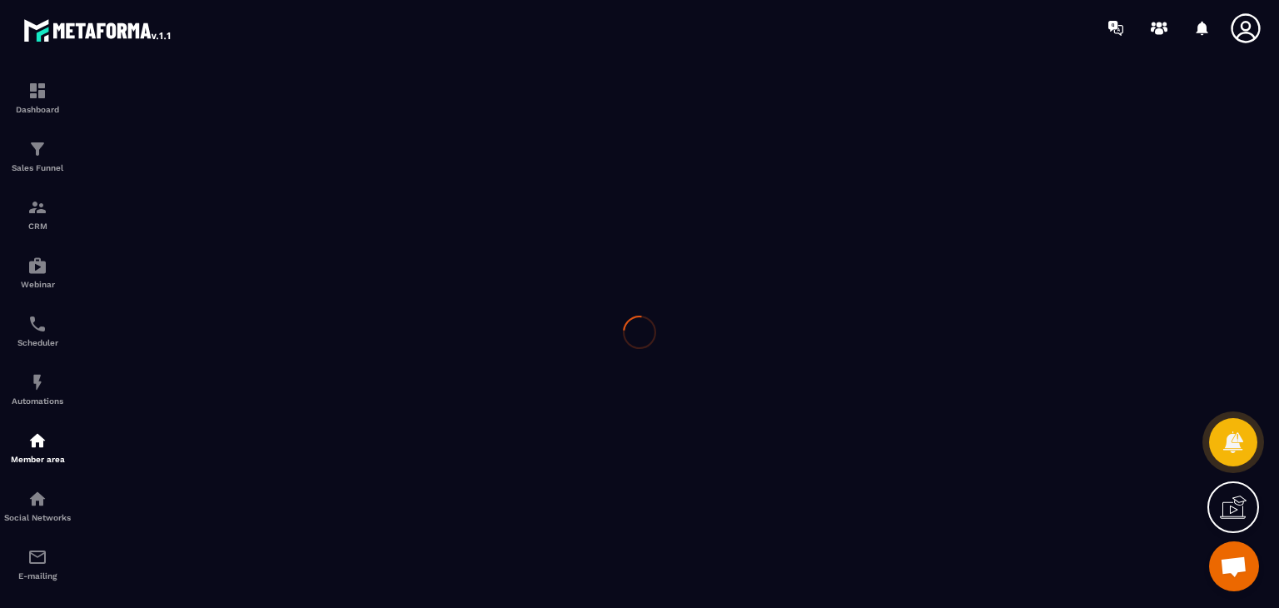
click at [49, 450] on div at bounding box center [639, 332] width 1279 height 552
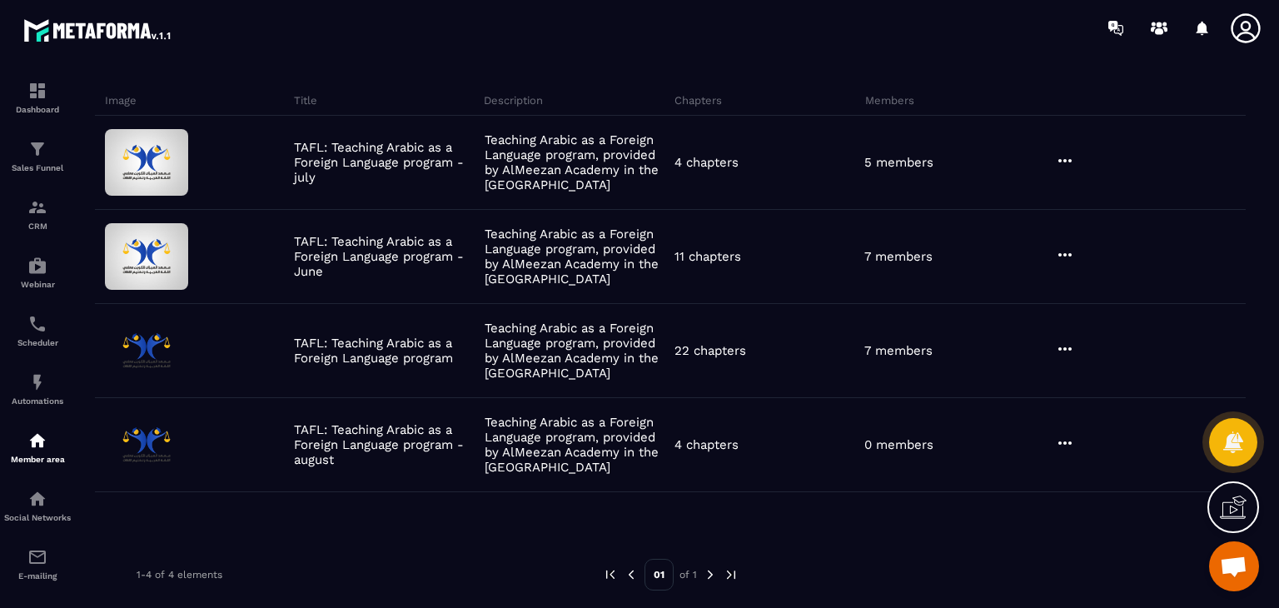
scroll to position [108, 0]
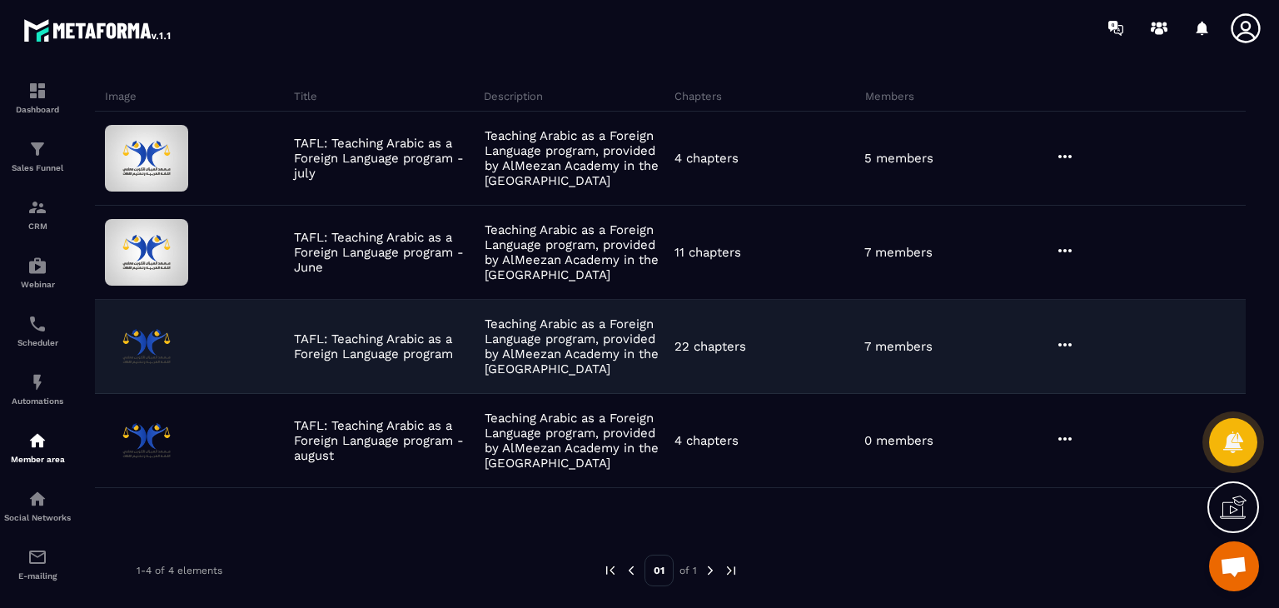
click at [1064, 337] on icon at bounding box center [1065, 345] width 20 height 20
click at [1062, 371] on button "Edit" at bounding box center [1108, 379] width 100 height 30
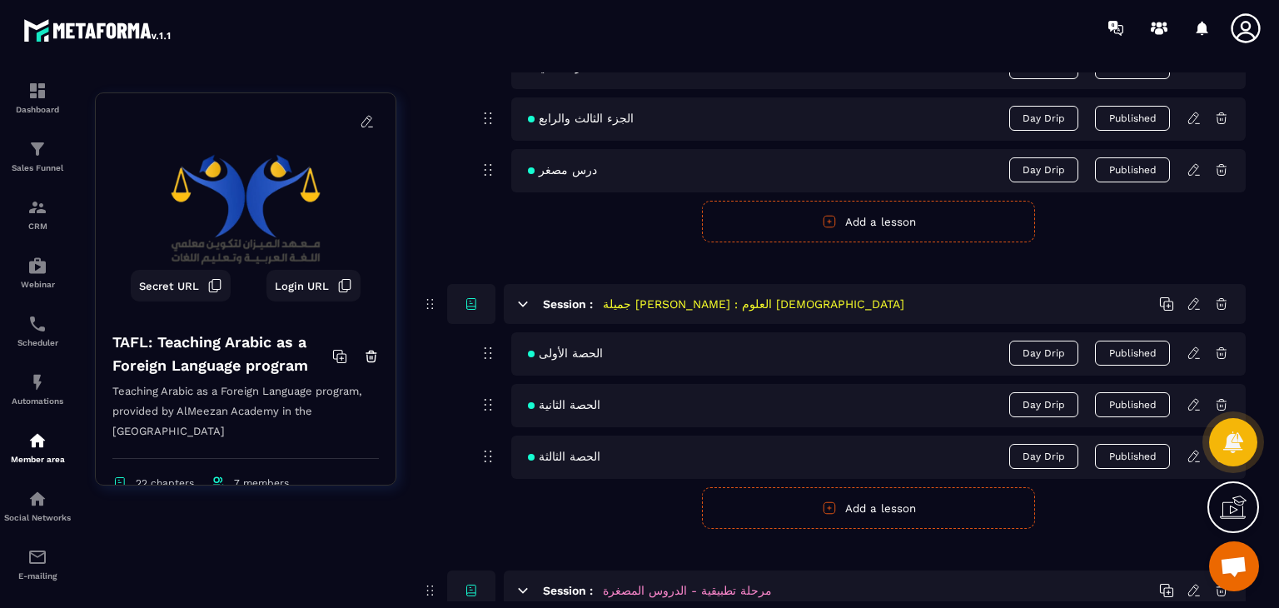
scroll to position [3001, 0]
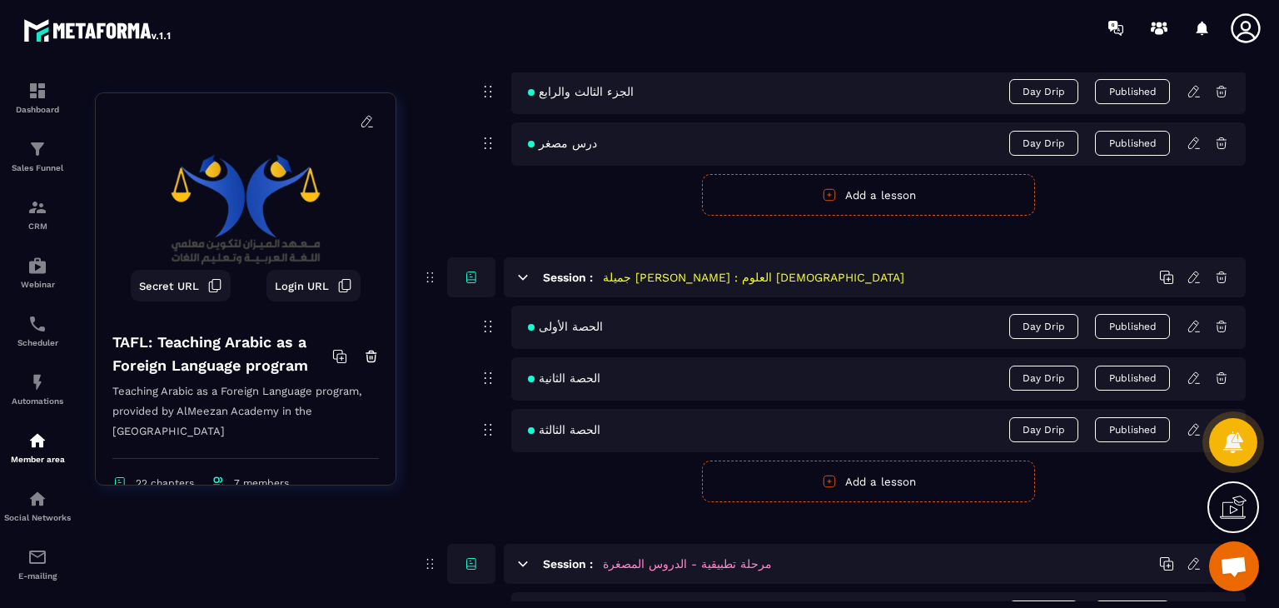
click at [874, 494] on button "Add a lesson" at bounding box center [868, 482] width 333 height 42
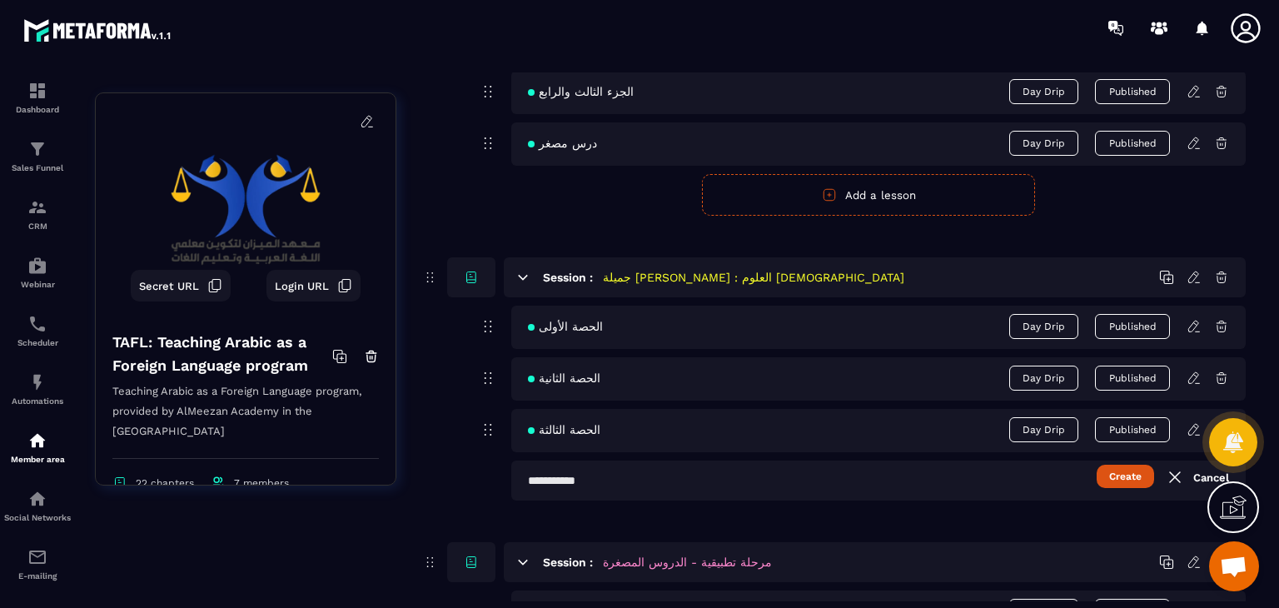
click at [706, 473] on input "text" at bounding box center [878, 481] width 735 height 40
paste input "**********"
type input "**********"
click at [1112, 468] on button "Create" at bounding box center [1125, 476] width 57 height 23
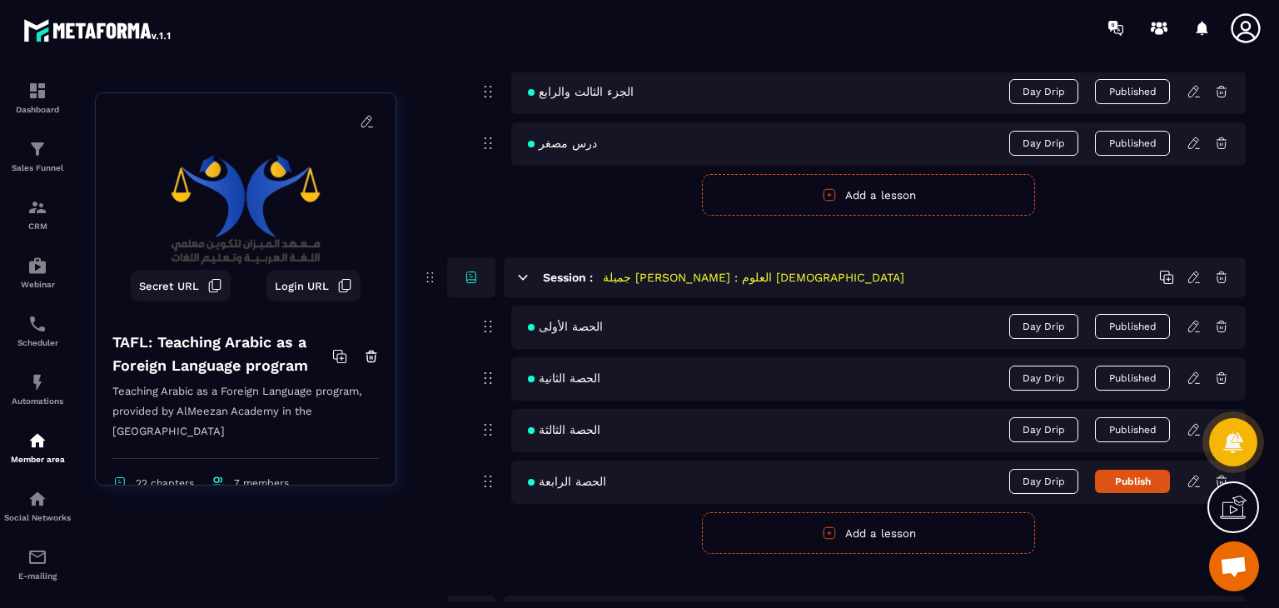
click at [1192, 481] on icon at bounding box center [1194, 481] width 15 height 15
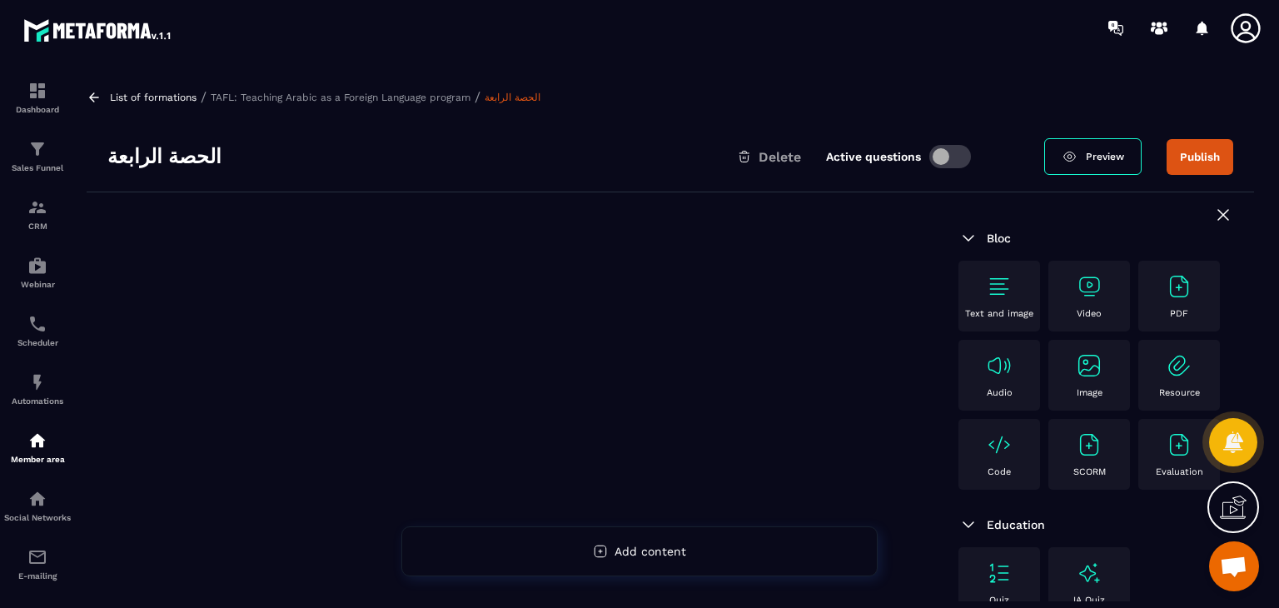
click at [1018, 284] on div "Text and image" at bounding box center [999, 296] width 65 height 46
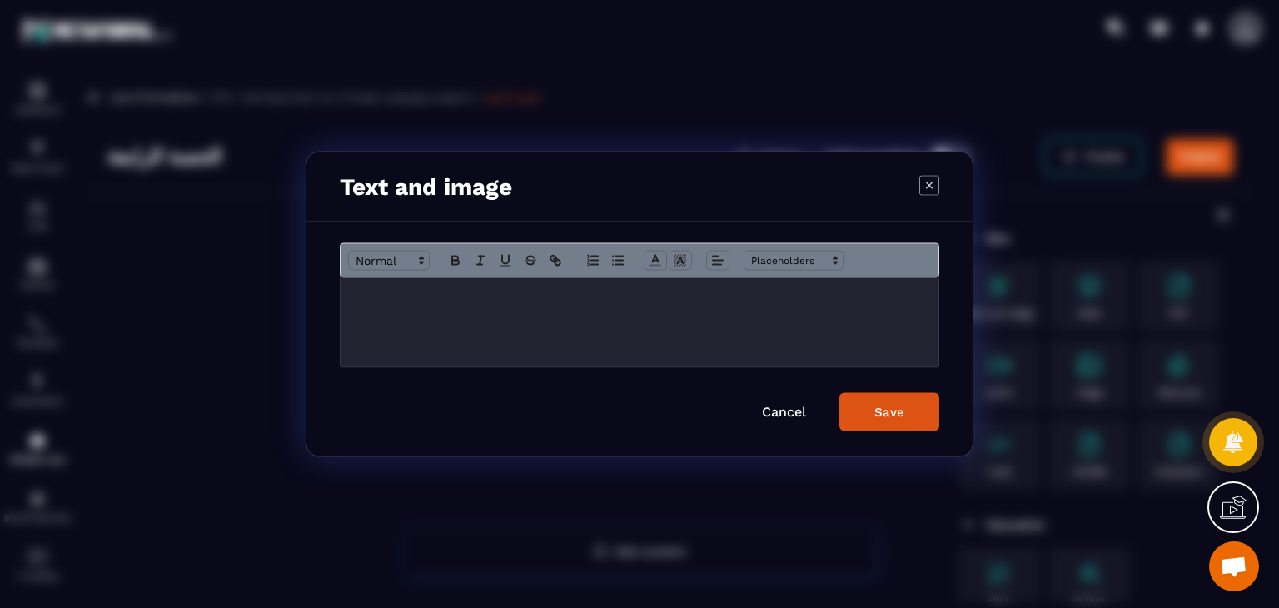
click at [690, 308] on div "Modal window" at bounding box center [640, 322] width 598 height 89
click at [730, 257] on div "Modal window" at bounding box center [640, 260] width 600 height 35
click at [726, 265] on span "Modal window" at bounding box center [717, 261] width 23 height 20
click at [722, 305] on line "Modal window" at bounding box center [721, 305] width 9 height 0
click at [893, 411] on div "Save" at bounding box center [890, 412] width 30 height 15
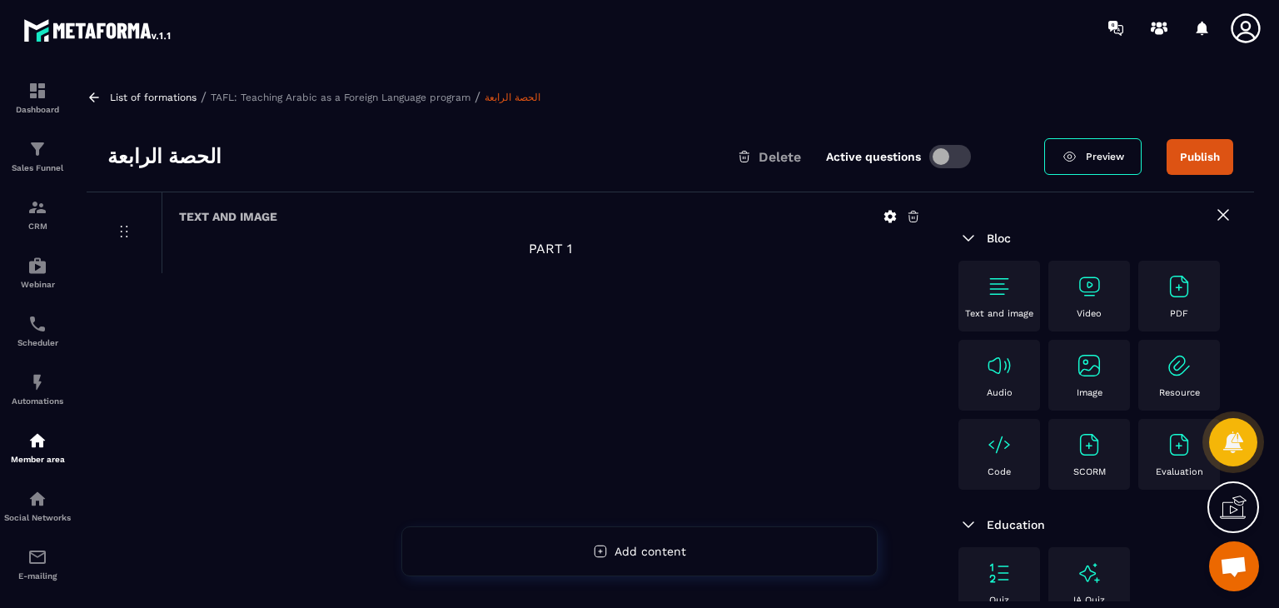
click at [1096, 304] on div "Video" at bounding box center [1089, 296] width 65 height 46
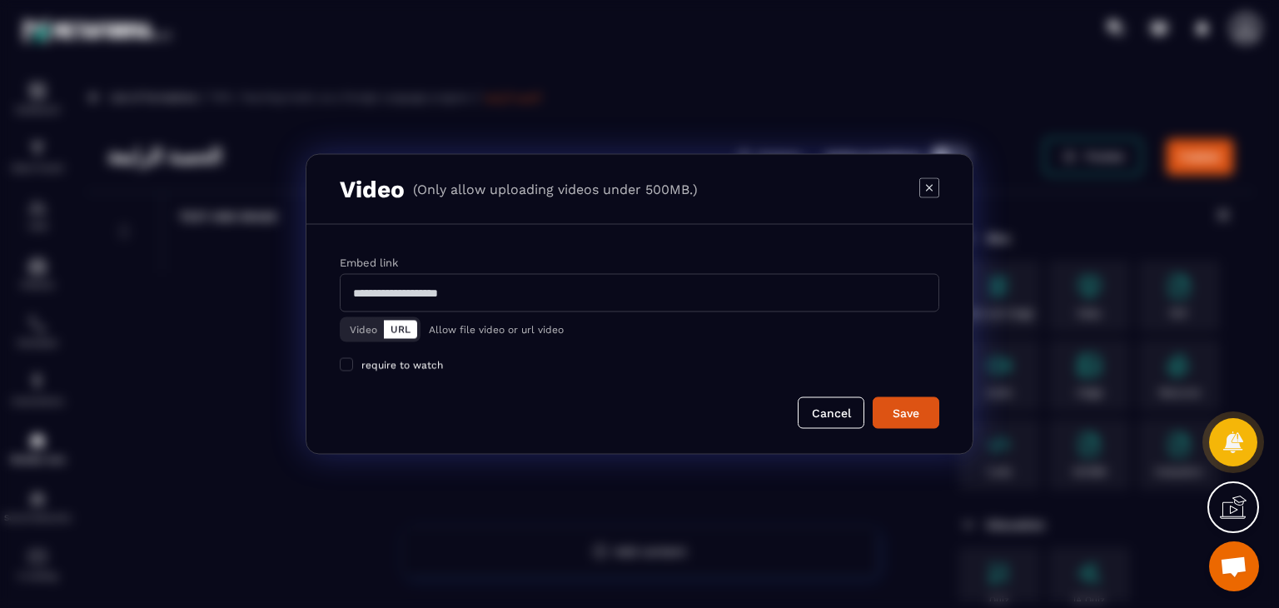
drag, startPoint x: 365, startPoint y: 331, endPoint x: 382, endPoint y: 322, distance: 19.4
click at [364, 331] on button "Video" at bounding box center [363, 330] width 41 height 18
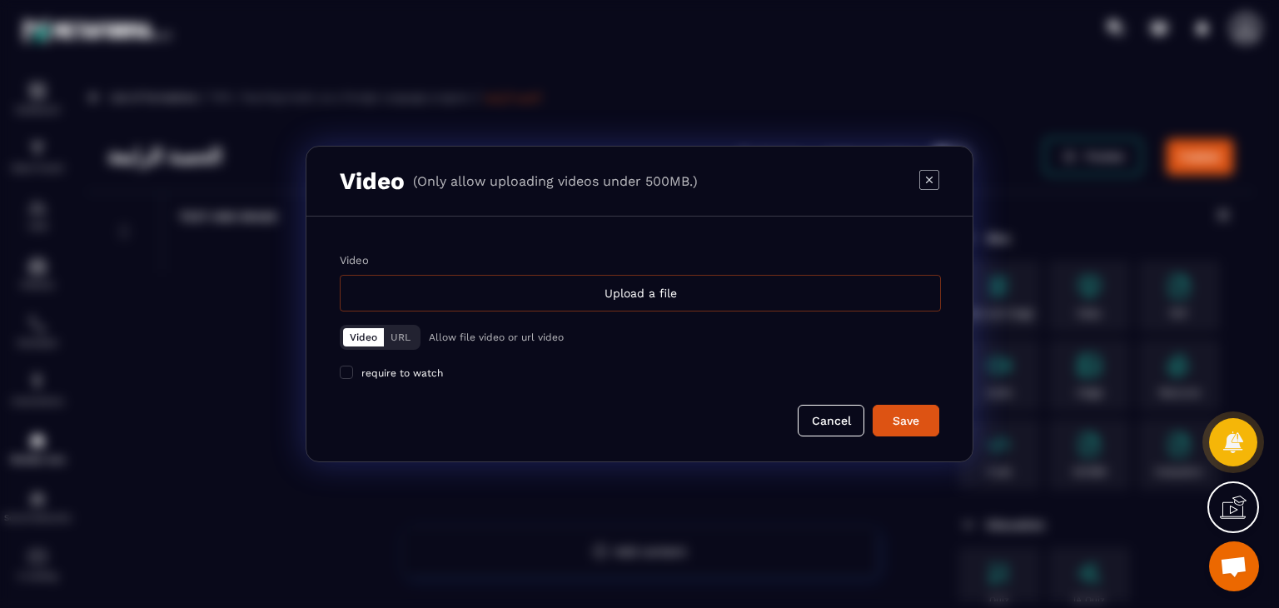
click at [593, 305] on div "Upload a file" at bounding box center [640, 293] width 601 height 37
click at [0, 0] on input "Video Upload a file" at bounding box center [0, 0] width 0 height 0
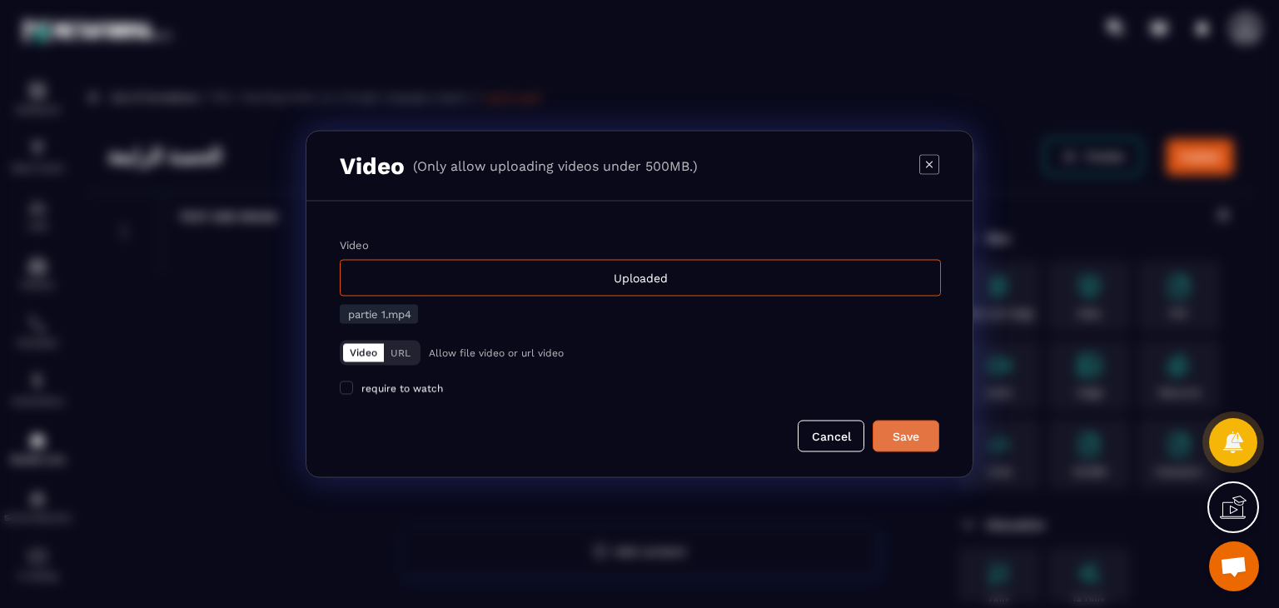
click at [888, 428] on div "Save" at bounding box center [906, 436] width 45 height 17
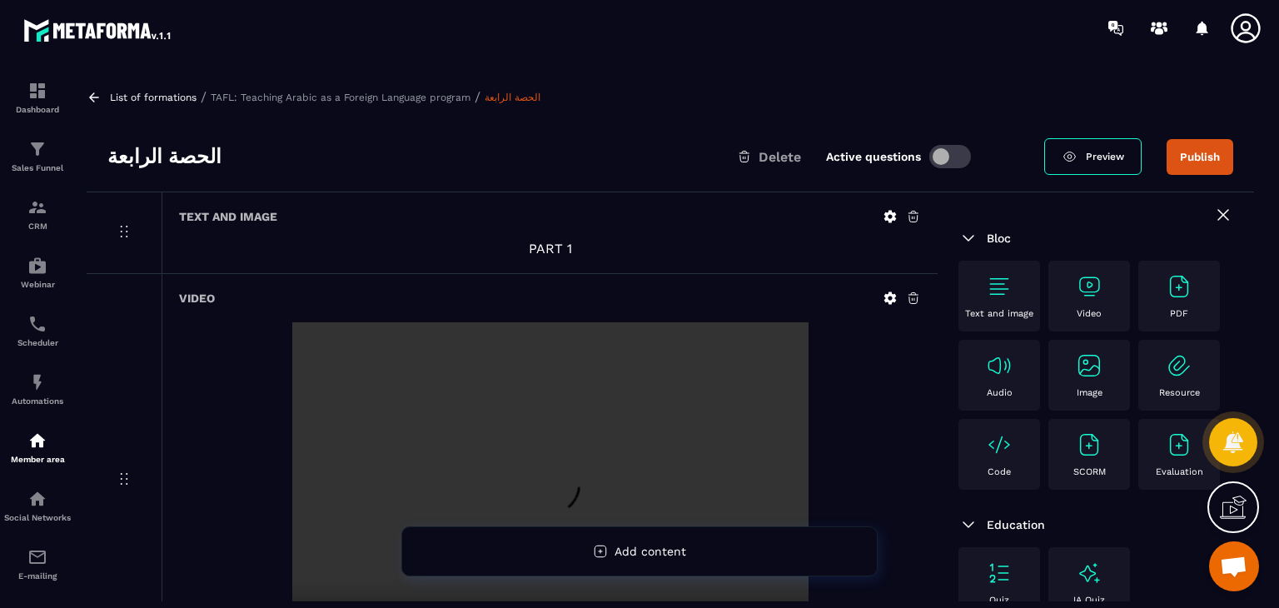
click at [1009, 299] on img at bounding box center [999, 286] width 27 height 27
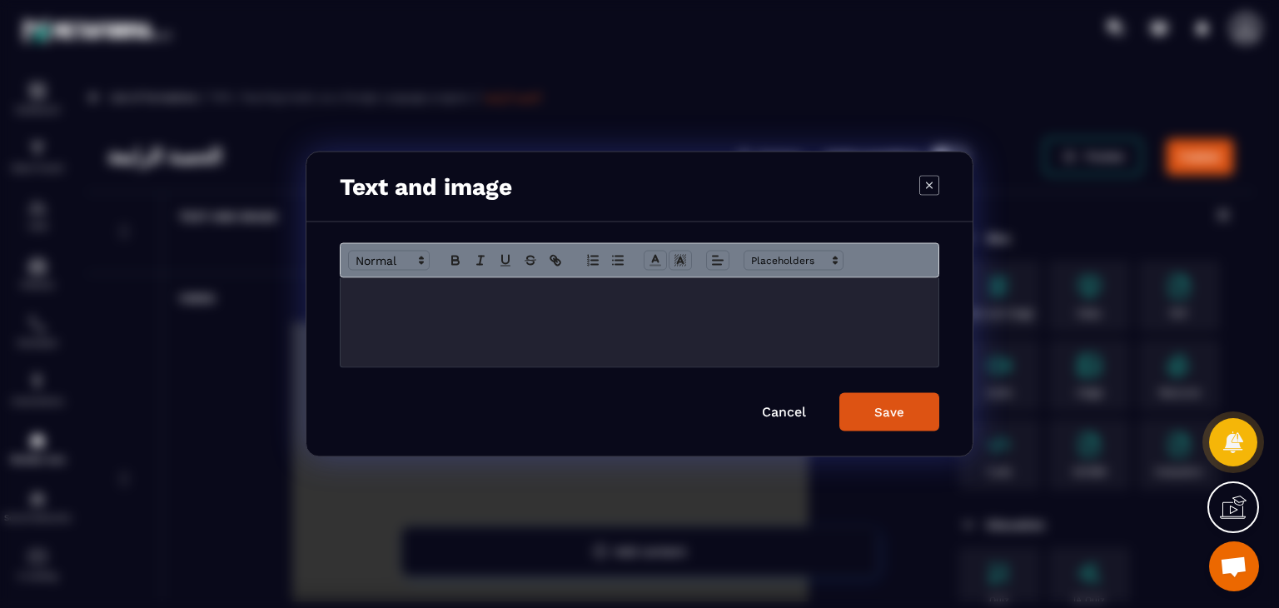
click at [658, 318] on div "Modal window" at bounding box center [640, 322] width 598 height 89
click at [713, 251] on span "Modal window" at bounding box center [717, 261] width 23 height 20
click at [723, 301] on line "Modal window" at bounding box center [721, 301] width 4 height 0
click at [898, 423] on button "Save" at bounding box center [890, 412] width 100 height 38
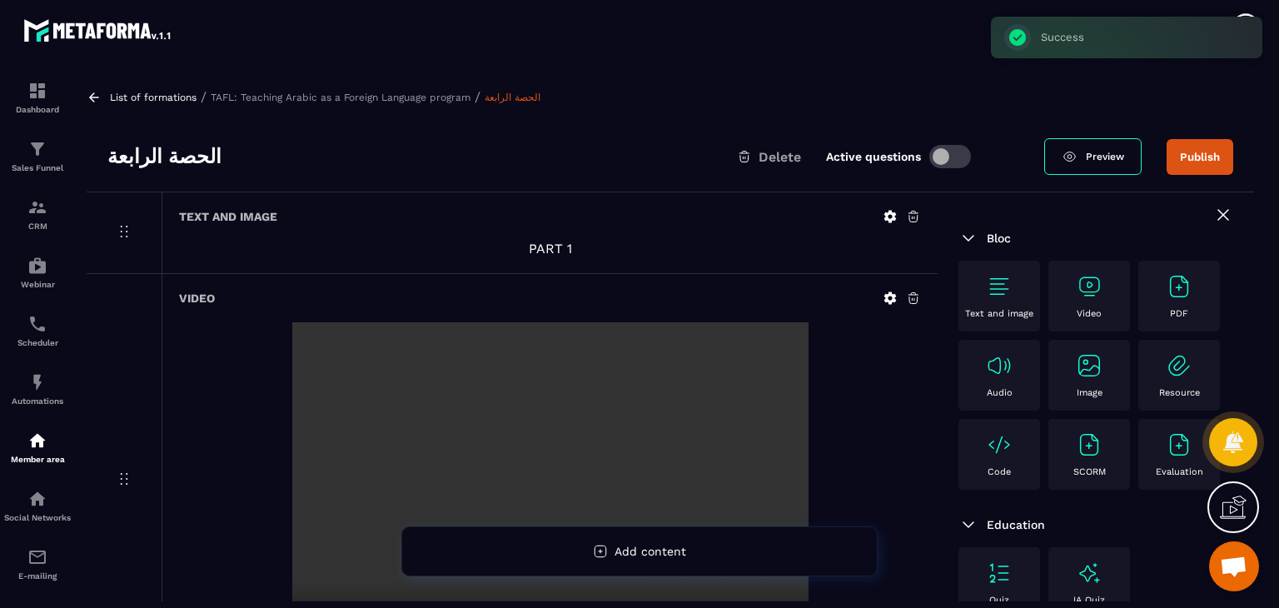
click at [1088, 284] on img at bounding box center [1089, 286] width 27 height 27
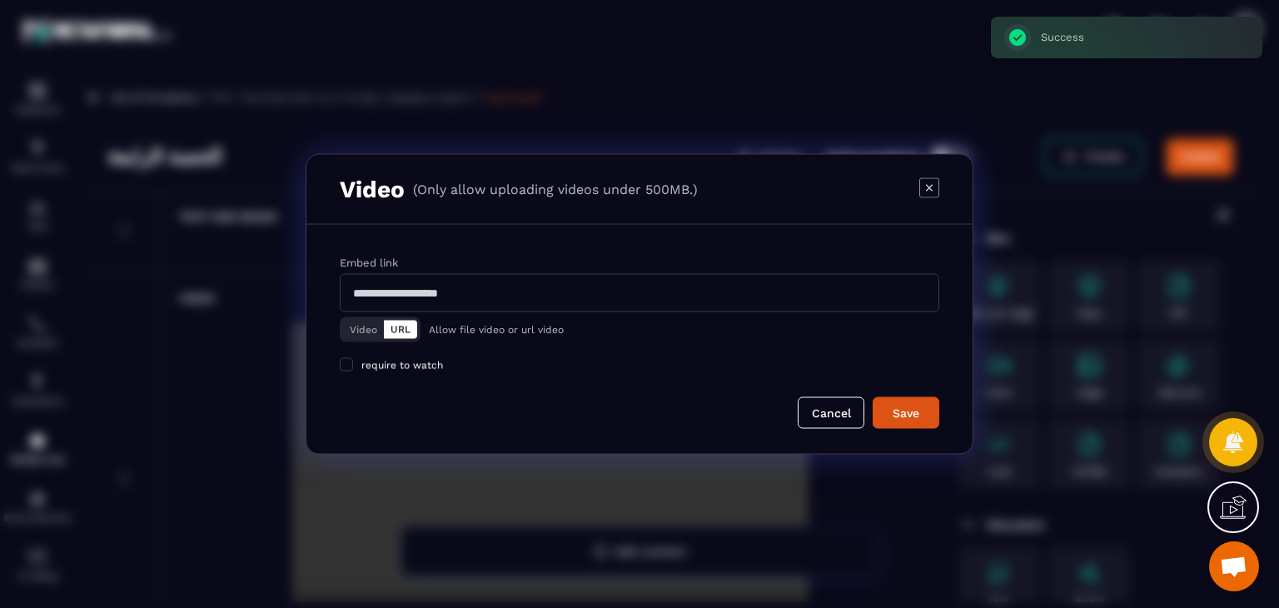
click at [367, 327] on button "Video" at bounding box center [363, 330] width 41 height 18
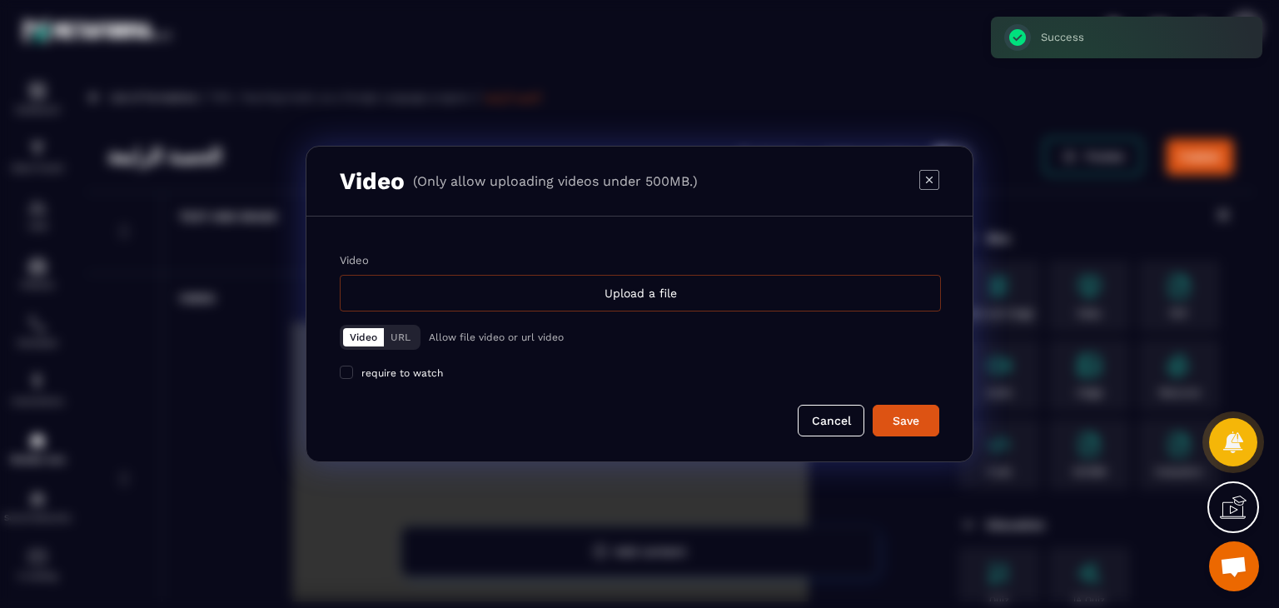
click at [551, 292] on div "Upload a file" at bounding box center [640, 293] width 601 height 37
click at [0, 0] on input "Video Upload a file" at bounding box center [0, 0] width 0 height 0
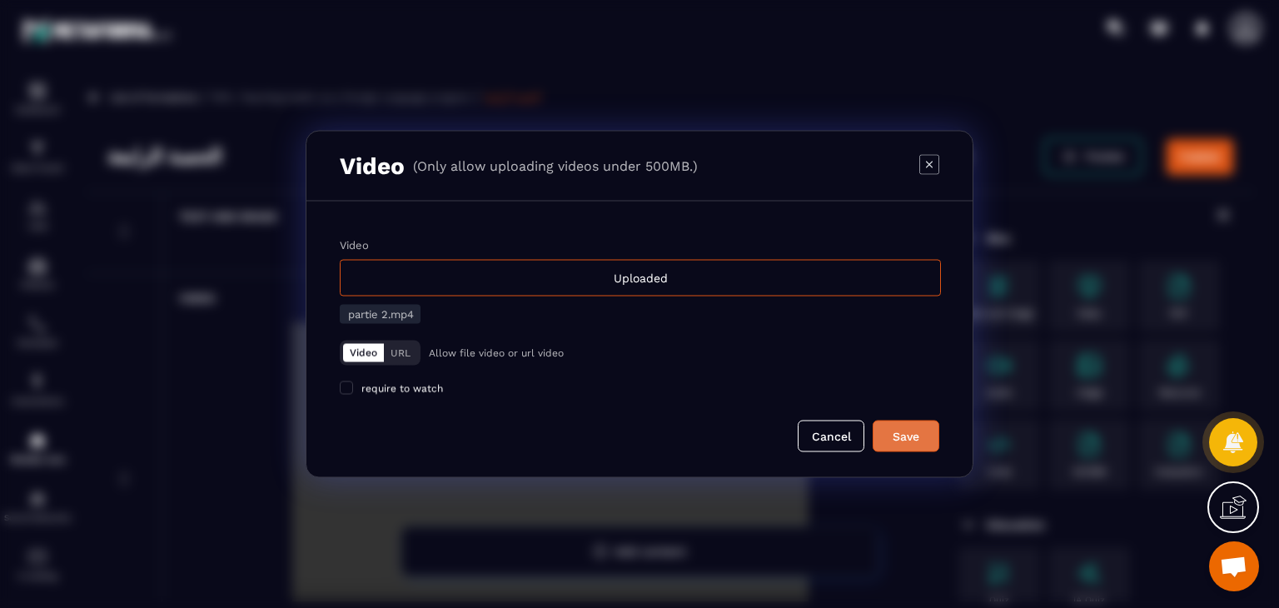
click at [915, 443] on div "Save" at bounding box center [906, 436] width 45 height 17
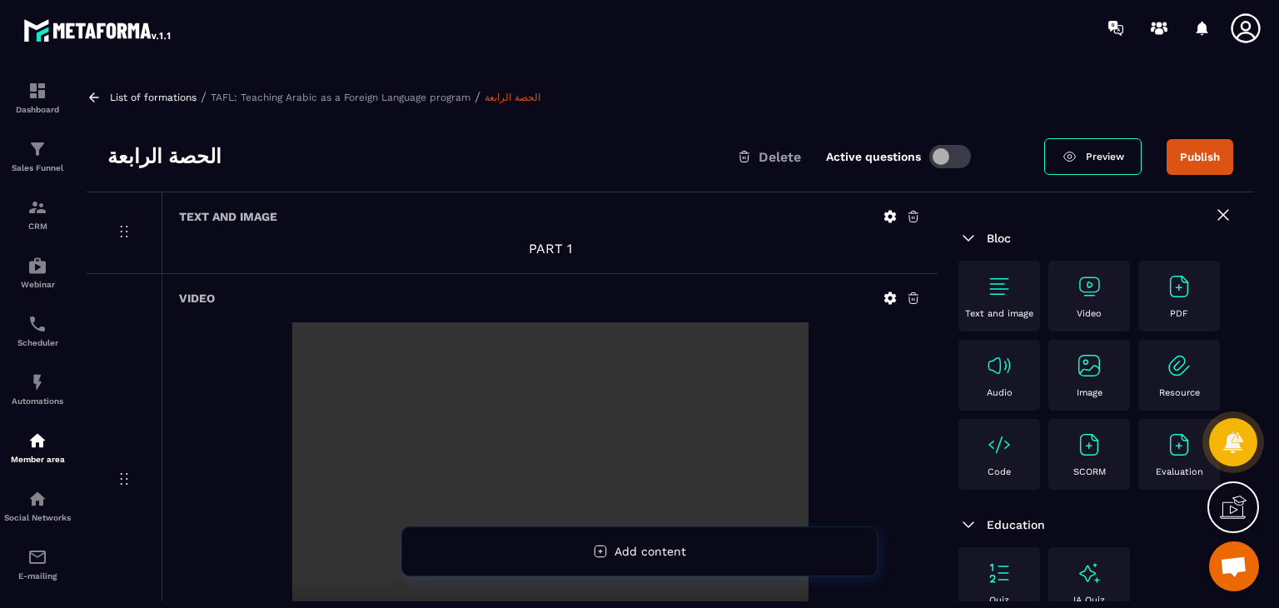
click at [1200, 161] on button "Publish" at bounding box center [1200, 157] width 67 height 36
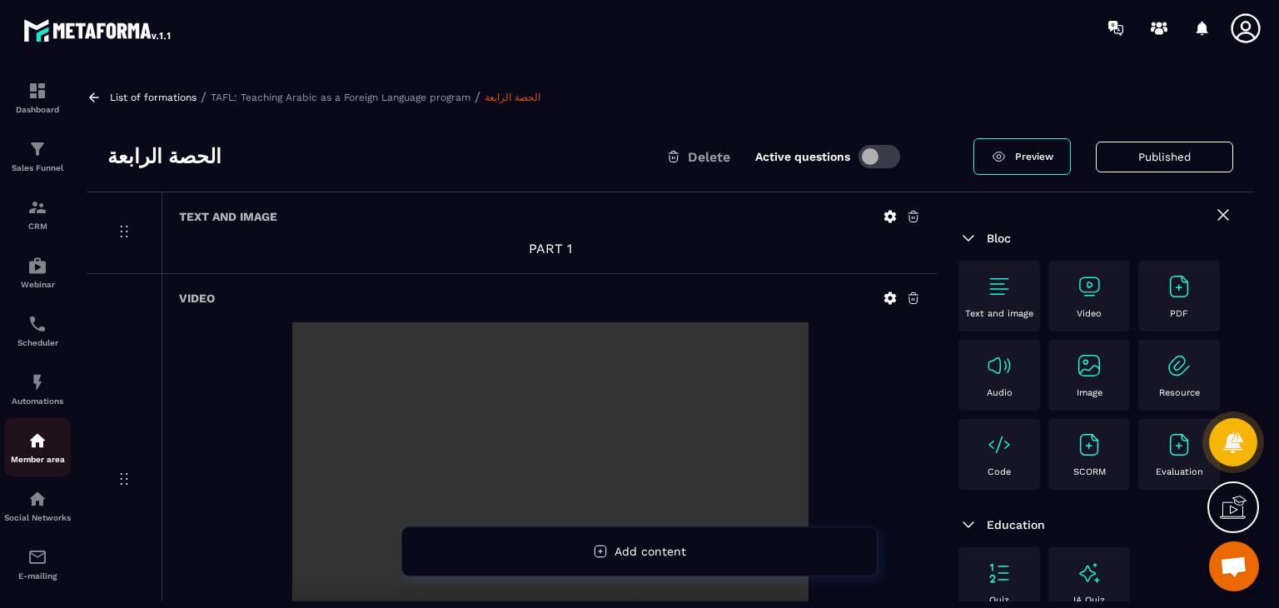
click at [57, 454] on div "Member area" at bounding box center [37, 447] width 67 height 33
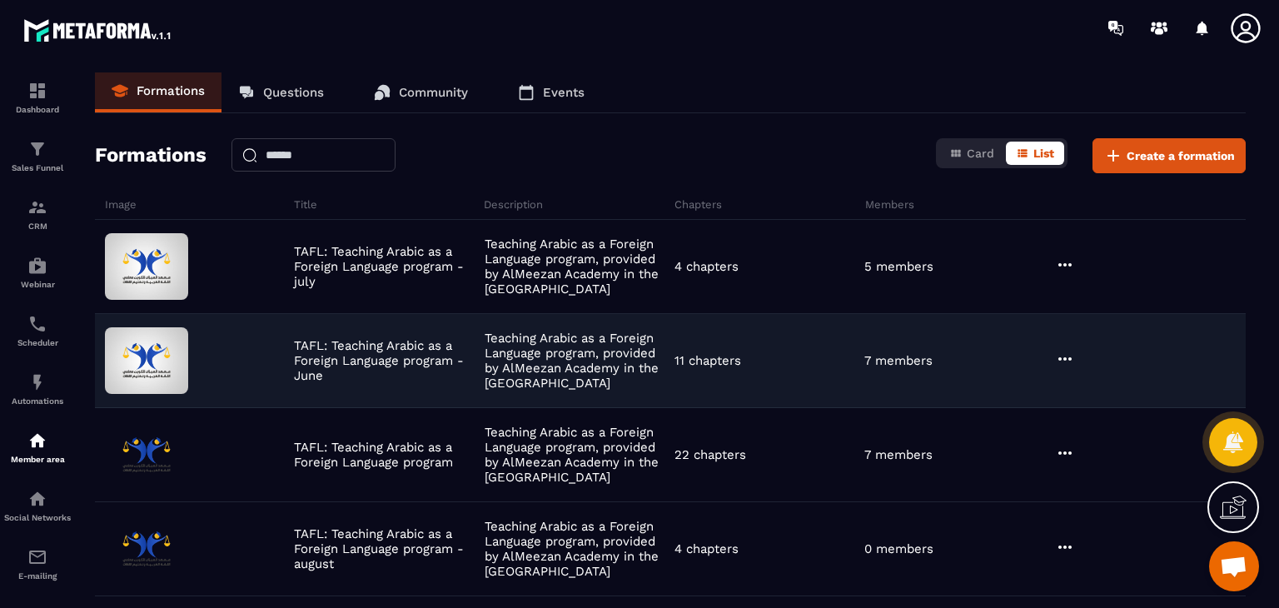
click at [1068, 353] on icon at bounding box center [1065, 359] width 20 height 20
click at [1066, 388] on button "Edit" at bounding box center [1108, 393] width 100 height 30
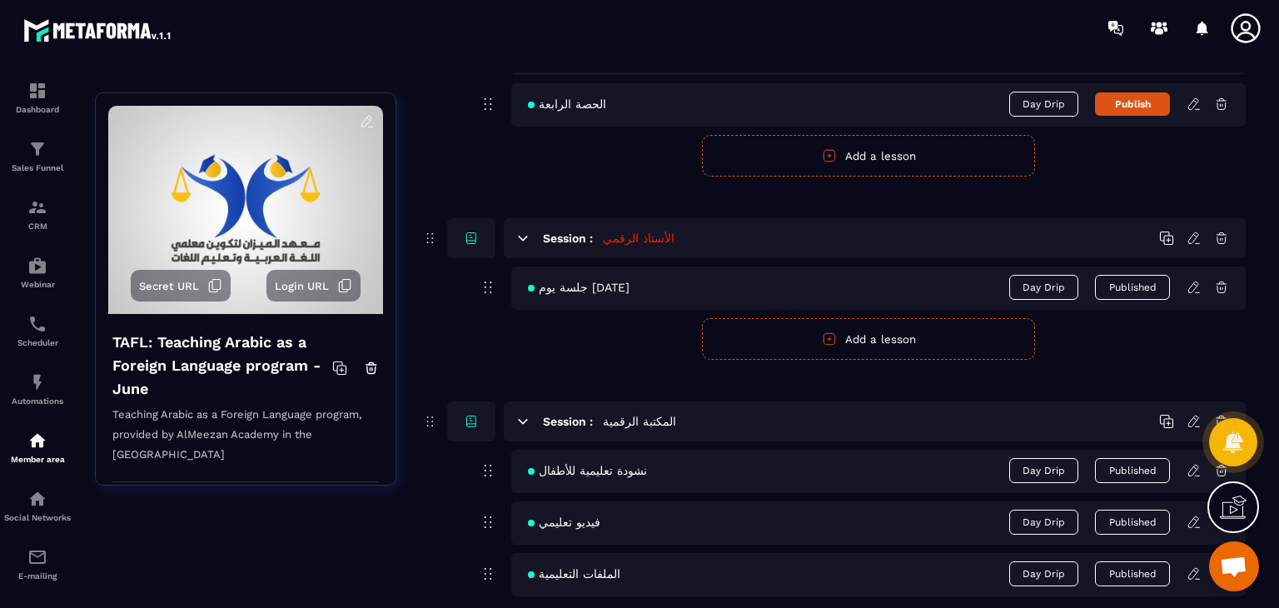
scroll to position [2249, 0]
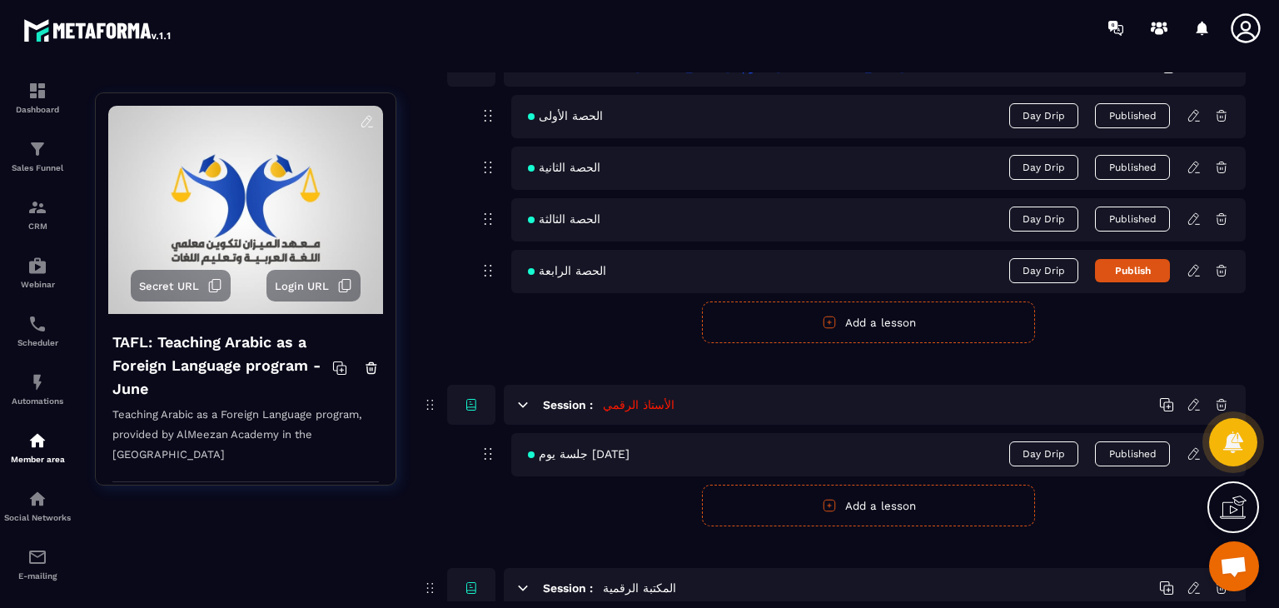
click at [1136, 271] on button "Publish" at bounding box center [1132, 270] width 75 height 23
